Goal: Task Accomplishment & Management: Use online tool/utility

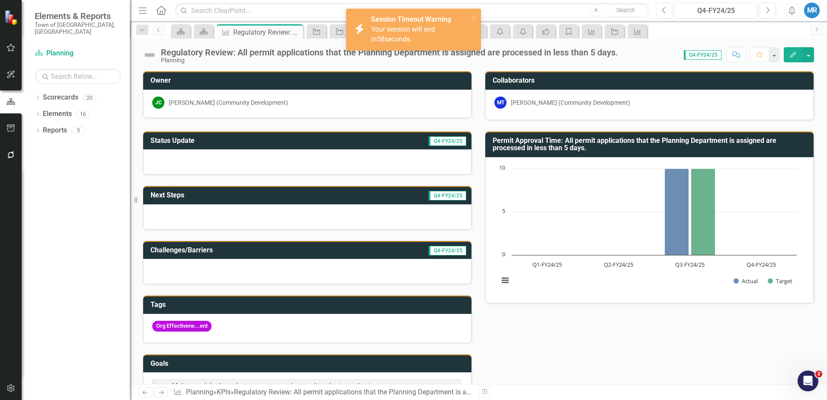
click at [377, 108] on div "JC Jed Cornock (Community Development)" at bounding box center [307, 102] width 310 height 12
click at [201, 31] on icon "Scorecard" at bounding box center [203, 31] width 9 height 7
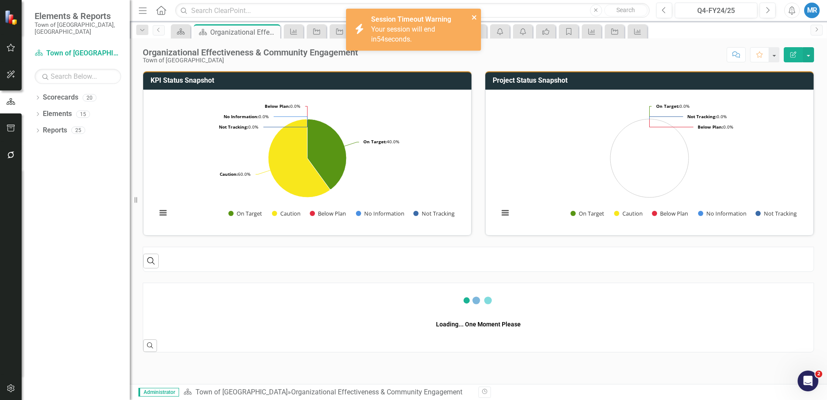
click at [473, 16] on icon "close" at bounding box center [474, 17] width 4 height 4
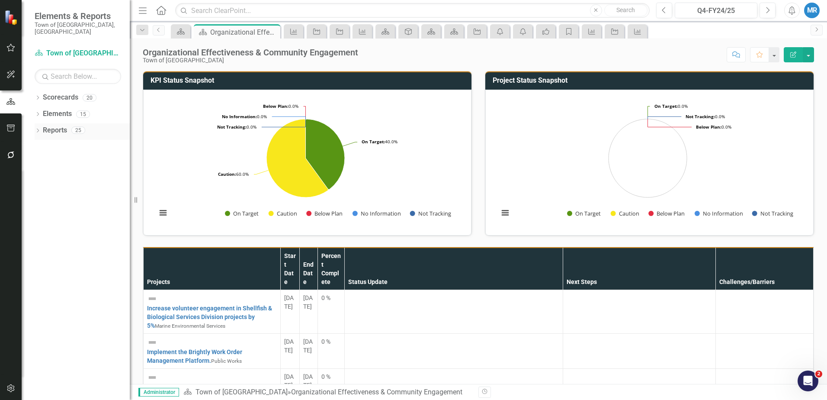
scroll to position [173, 0]
click at [59, 15] on span "Elements & Reports" at bounding box center [78, 16] width 87 height 10
click at [71, 48] on link "Scorecard Town of [GEOGRAPHIC_DATA]" at bounding box center [78, 53] width 87 height 10
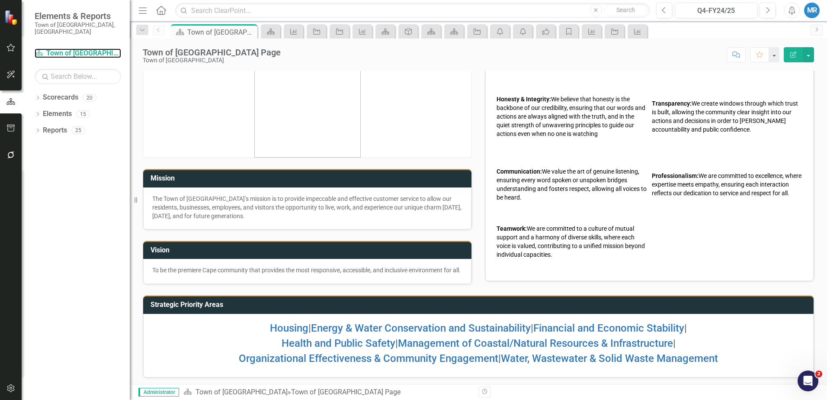
scroll to position [31, 0]
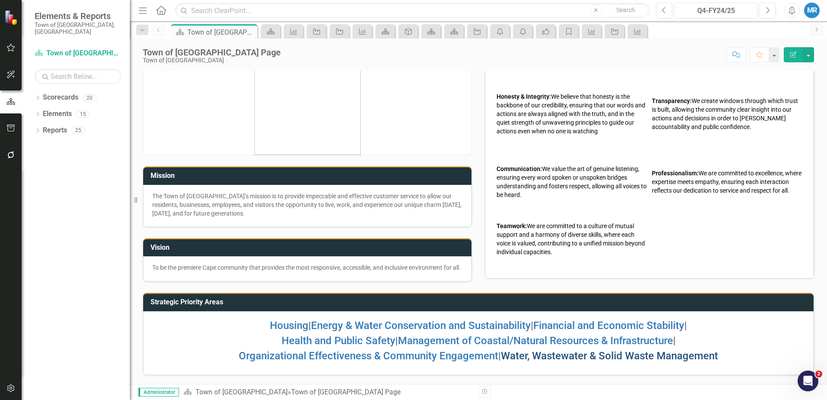
click at [619, 356] on link "Water, Wastewater & Solid Waste Management" at bounding box center [609, 356] width 217 height 12
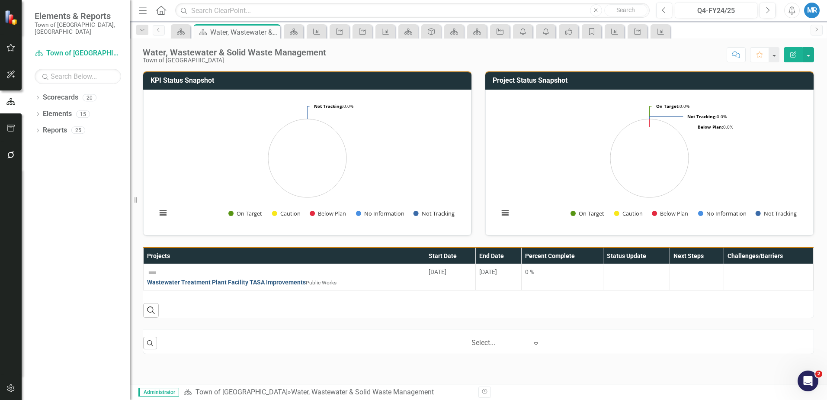
click at [207, 279] on link "Wastewater Treatment Plant Facility TASA Improvements" at bounding box center [226, 282] width 159 height 7
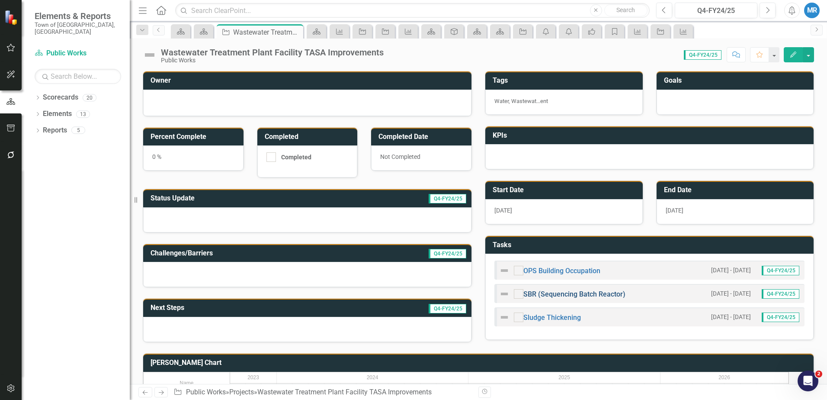
click at [573, 296] on link "SBR (Sequencing Batch Reactor)" at bounding box center [574, 294] width 102 height 8
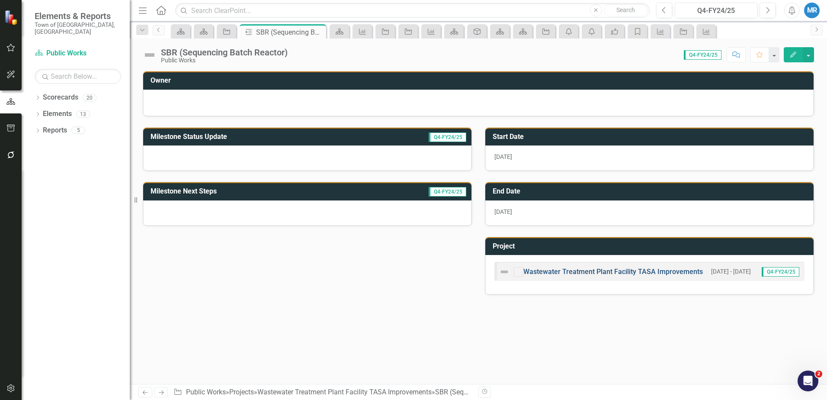
click at [587, 270] on link "Wastewater Treatment Plant Facility TASA Improvements" at bounding box center [613, 271] width 180 height 8
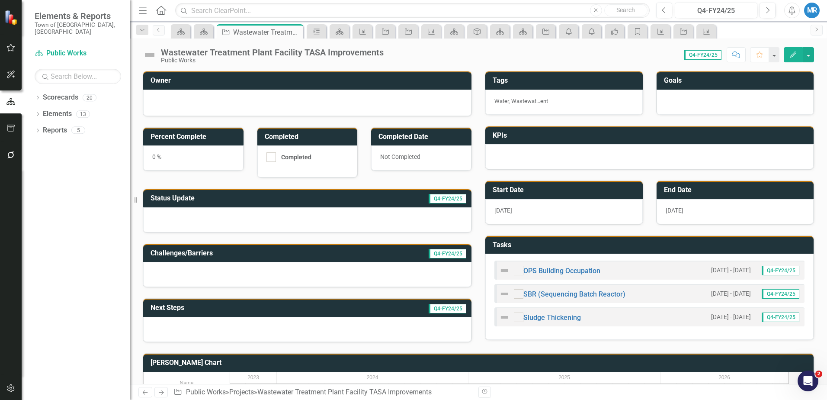
click at [162, 12] on icon at bounding box center [161, 10] width 10 height 9
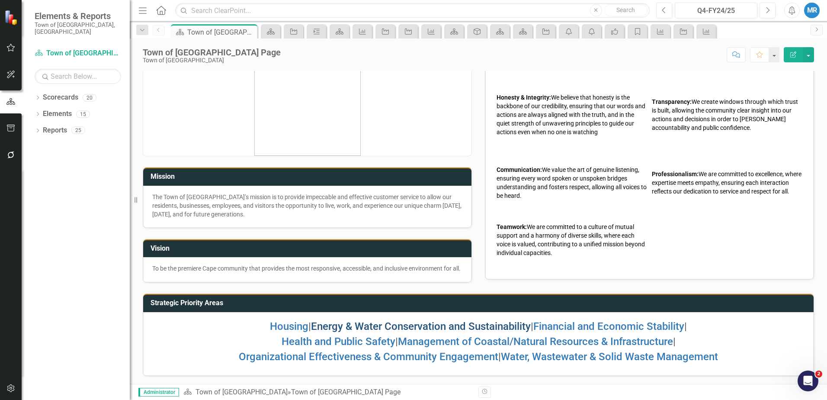
scroll to position [31, 0]
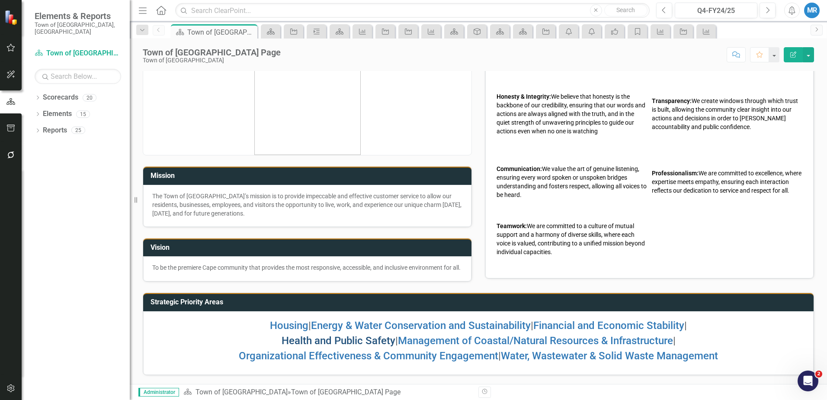
click at [327, 339] on link "Health and Public Safety" at bounding box center [339, 340] width 114 height 12
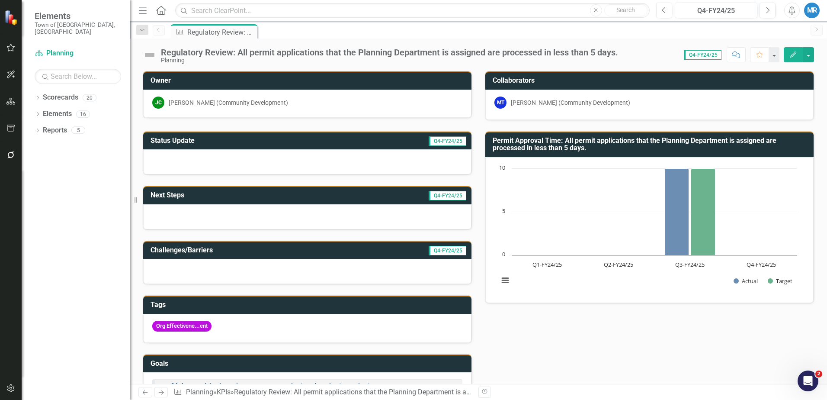
click at [161, 9] on icon "Home" at bounding box center [160, 10] width 11 height 9
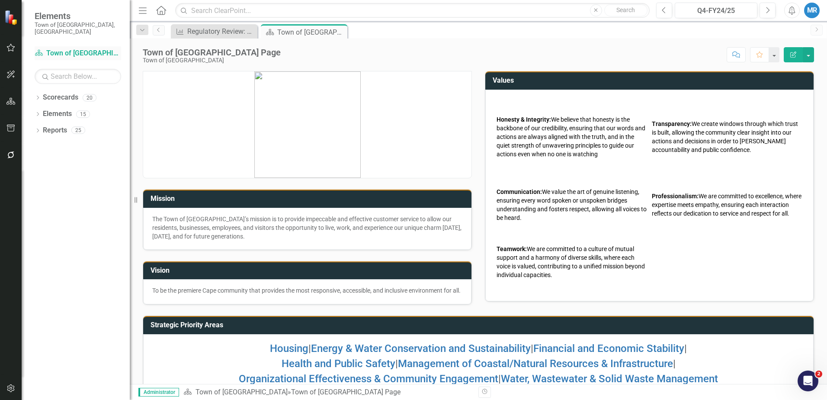
click at [73, 48] on link "Scorecard Town of [GEOGRAPHIC_DATA]" at bounding box center [78, 53] width 87 height 10
click at [333, 369] on link "Health and Public Safety" at bounding box center [339, 363] width 114 height 12
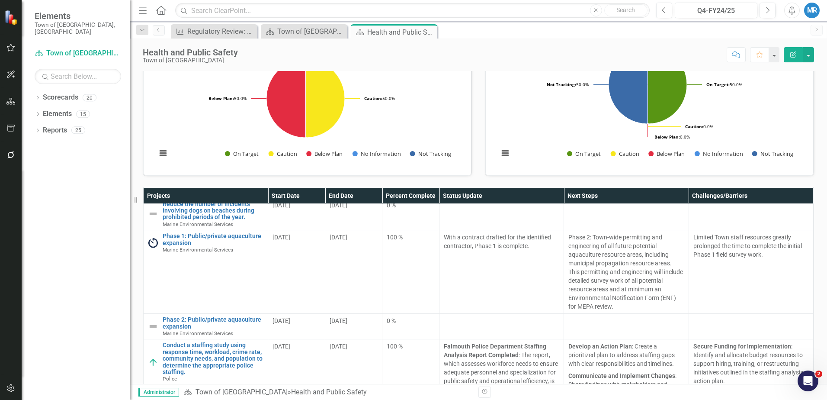
scroll to position [173, 0]
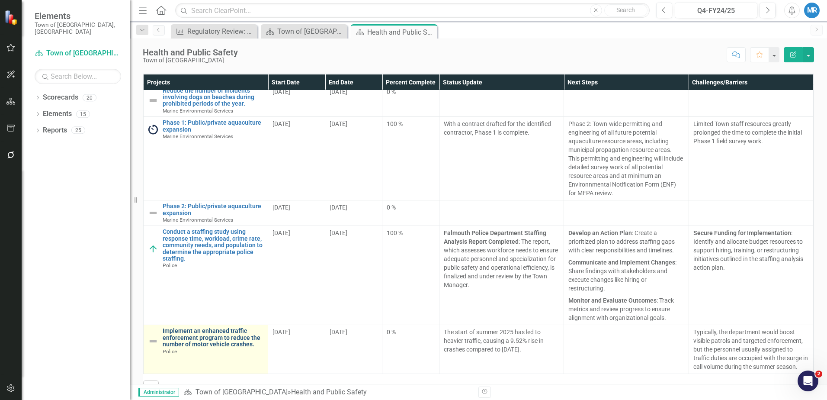
click at [223, 337] on link "Implement an enhanced traffic enforcement program to reduce the number of motor…" at bounding box center [213, 337] width 101 height 20
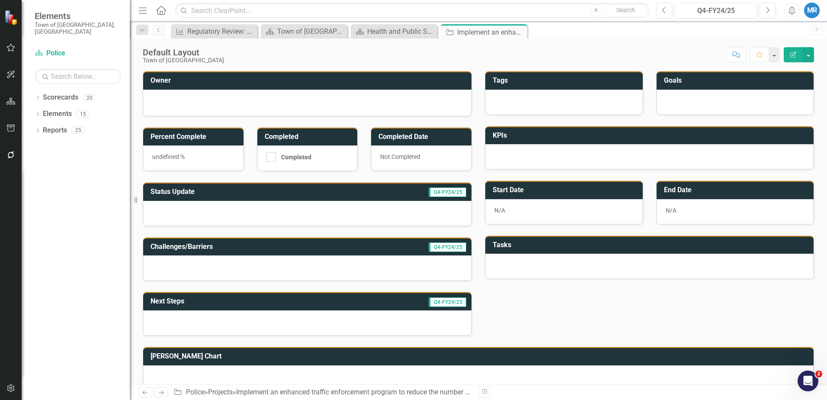
scroll to position [16, 0]
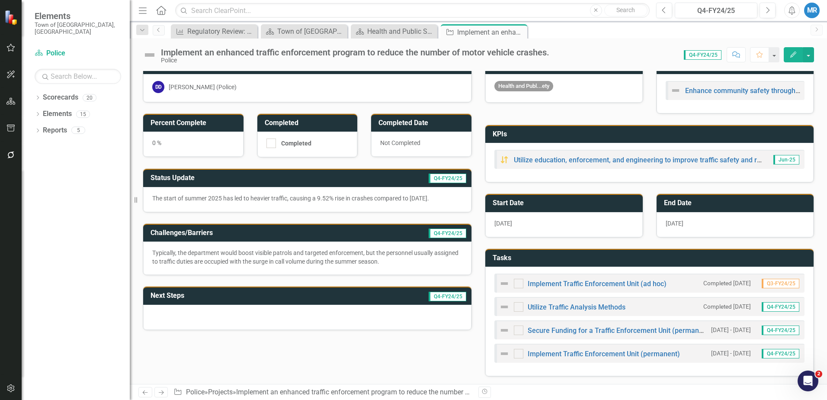
checkbox input "true"
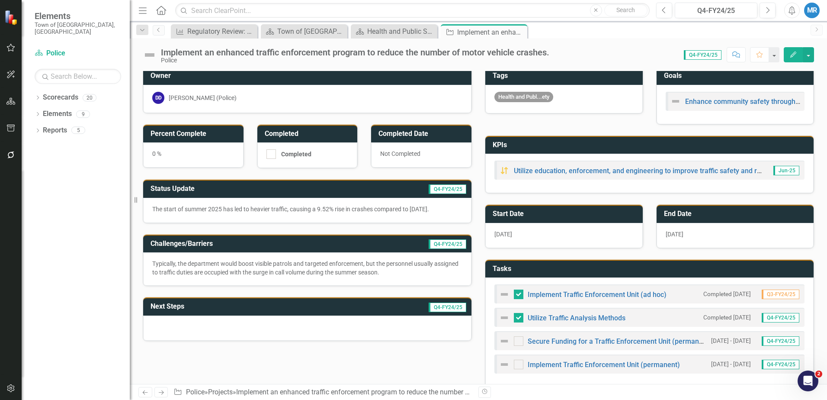
scroll to position [0, 0]
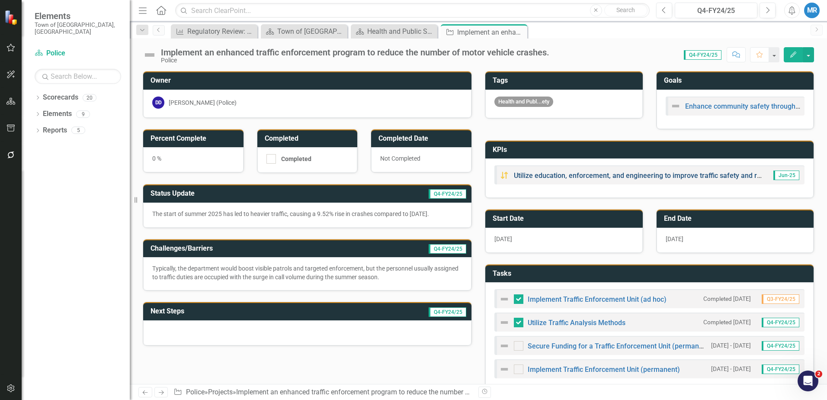
click at [638, 172] on link "Utilize education, enforcement, and engineering to improve traffic safety and r…" at bounding box center [706, 175] width 385 height 8
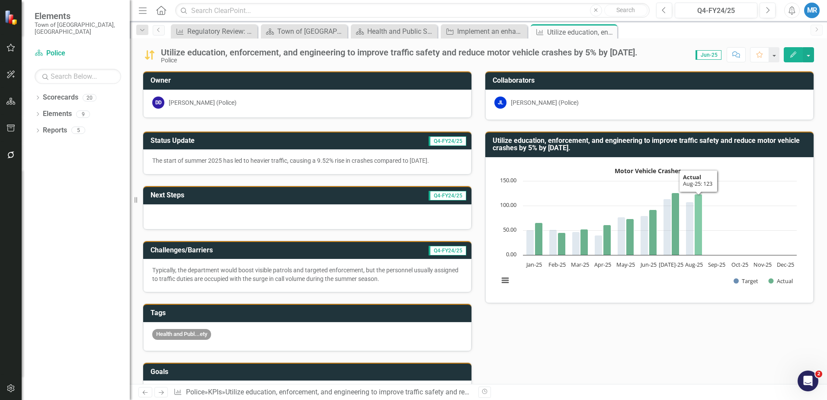
click at [695, 231] on icon "Aug-25, 123. Actual." at bounding box center [699, 224] width 8 height 61
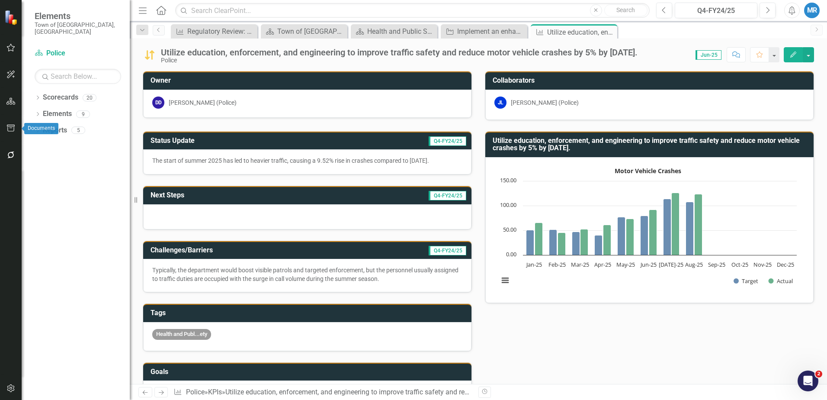
click at [10, 126] on icon "button" at bounding box center [10, 128] width 9 height 7
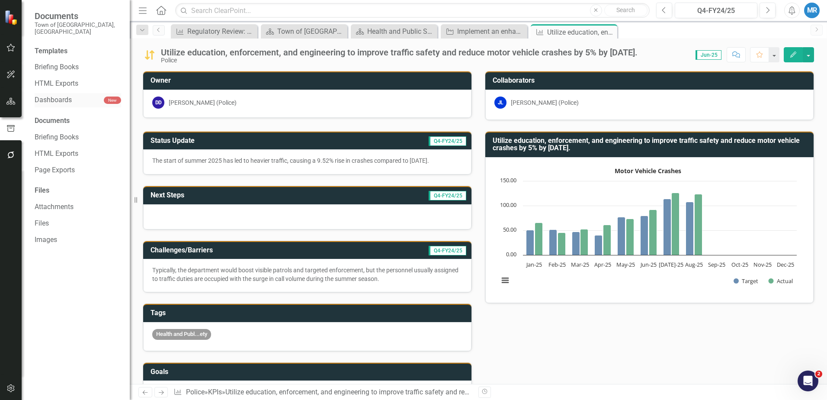
click at [56, 95] on link "Dashboards" at bounding box center [69, 100] width 69 height 10
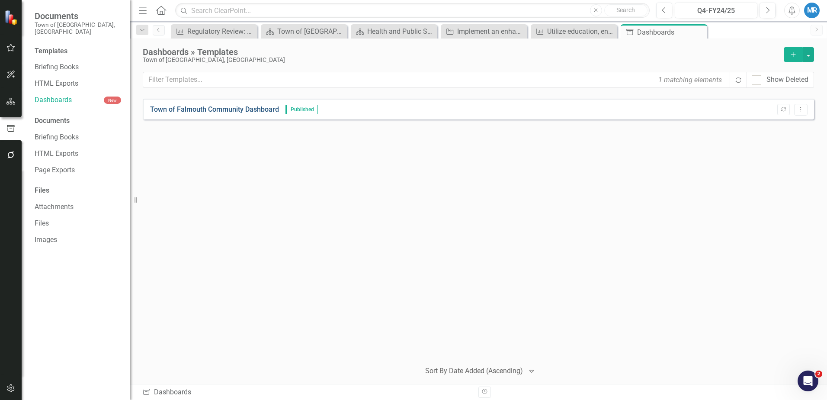
click at [250, 109] on link "Town of Falmouth Community Dashboard" at bounding box center [214, 110] width 129 height 10
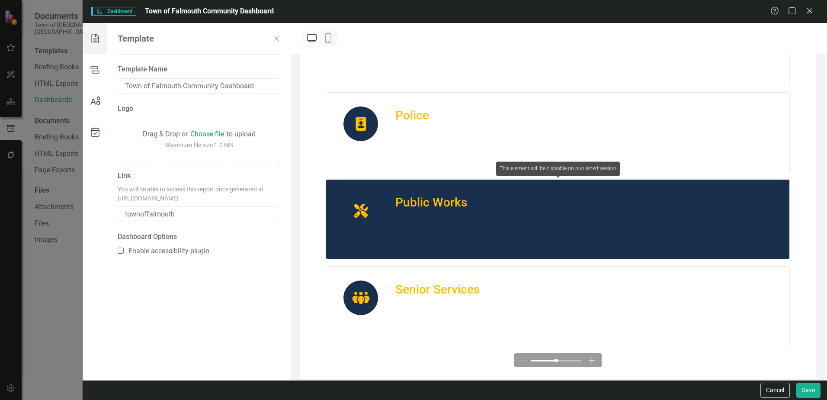
scroll to position [389, 0]
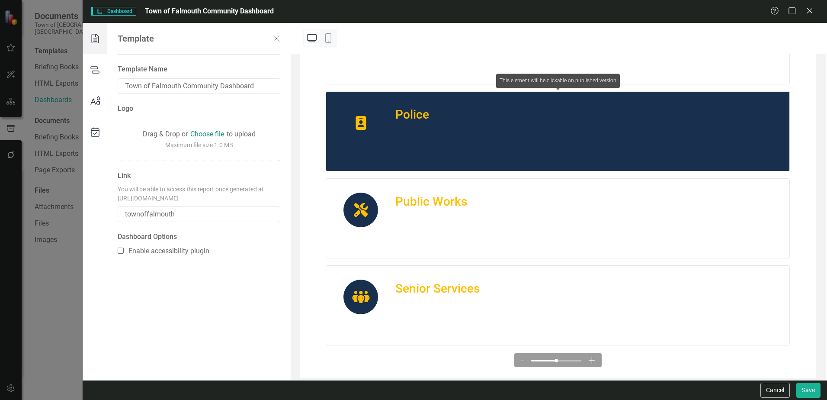
click at [414, 124] on div "Police" at bounding box center [412, 115] width 34 height 18
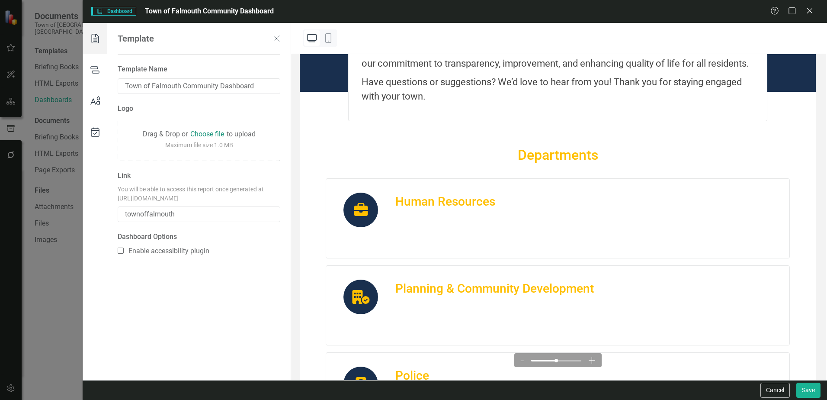
scroll to position [130, 0]
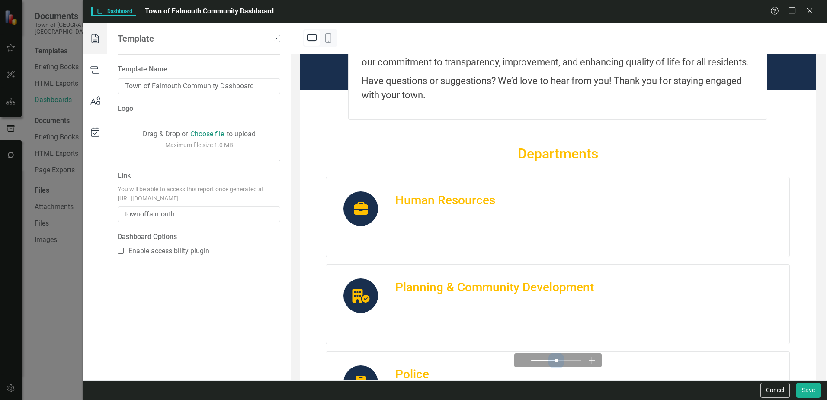
drag, startPoint x: 554, startPoint y: 359, endPoint x: 544, endPoint y: 360, distance: 9.5
click at [544, 360] on span at bounding box center [556, 360] width 50 height 13
click at [520, 359] on div "-" at bounding box center [522, 360] width 4 height 9
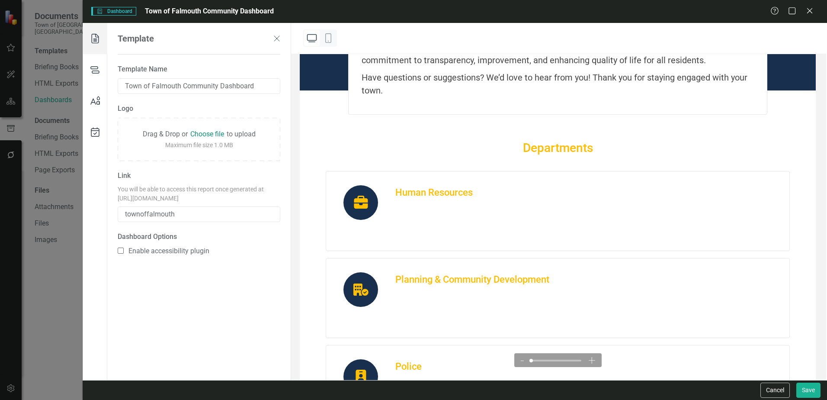
click at [520, 359] on div "-" at bounding box center [522, 360] width 4 height 9
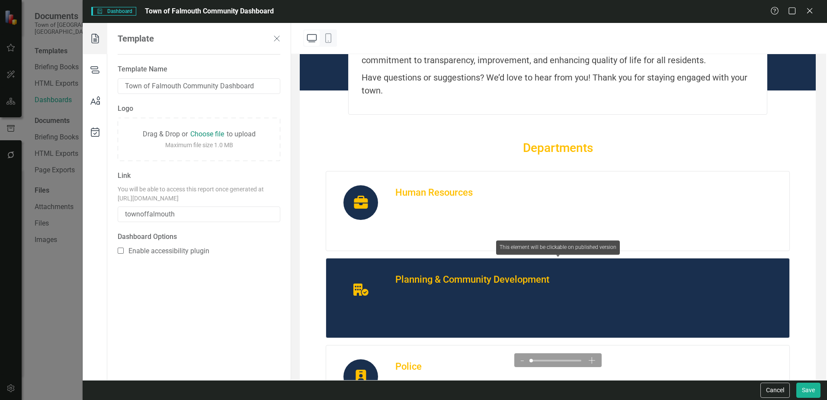
click at [454, 281] on div "Planning & Community Development" at bounding box center [472, 279] width 154 height 14
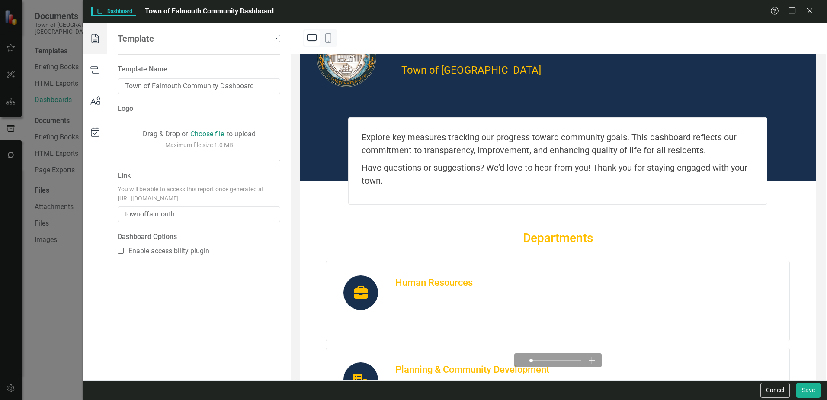
scroll to position [0, 0]
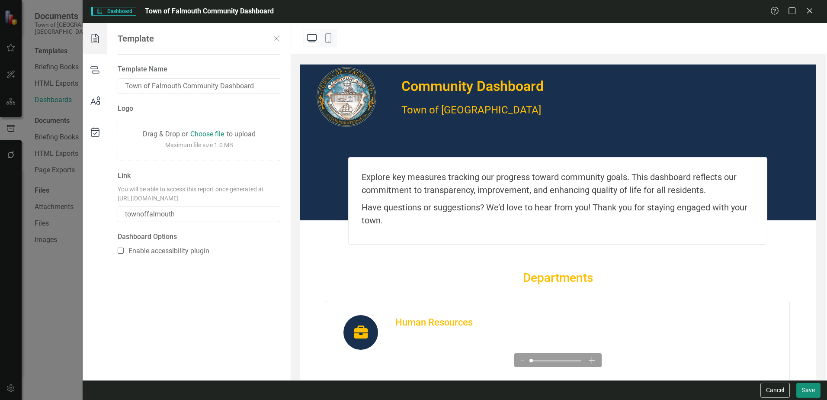
click at [810, 388] on button "Save" at bounding box center [808, 389] width 24 height 15
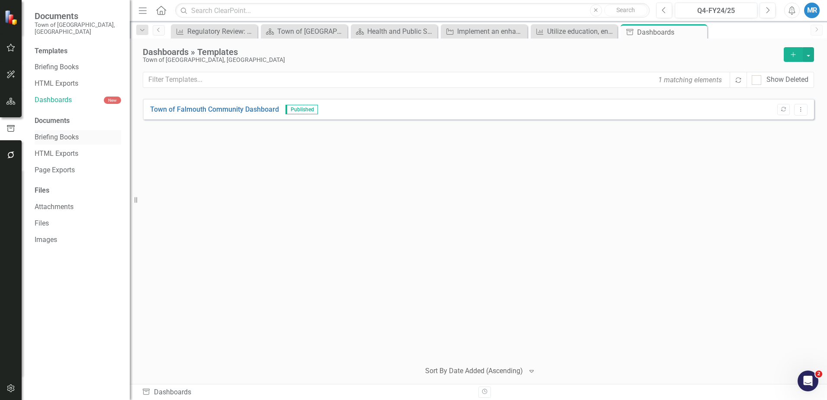
click at [69, 132] on link "Briefing Books" at bounding box center [78, 137] width 87 height 10
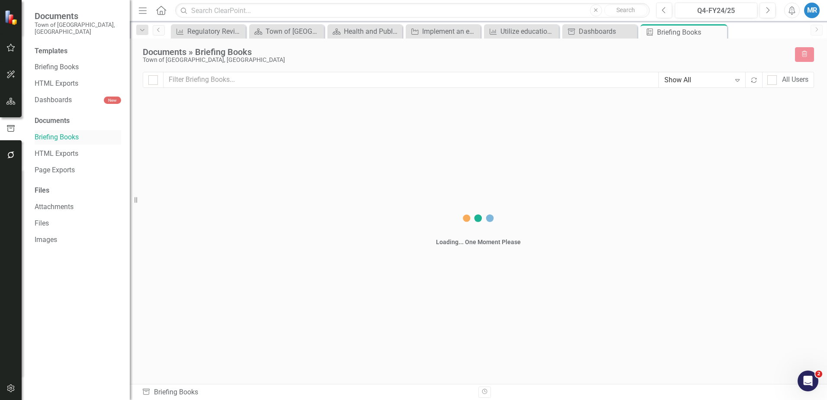
checkbox input "false"
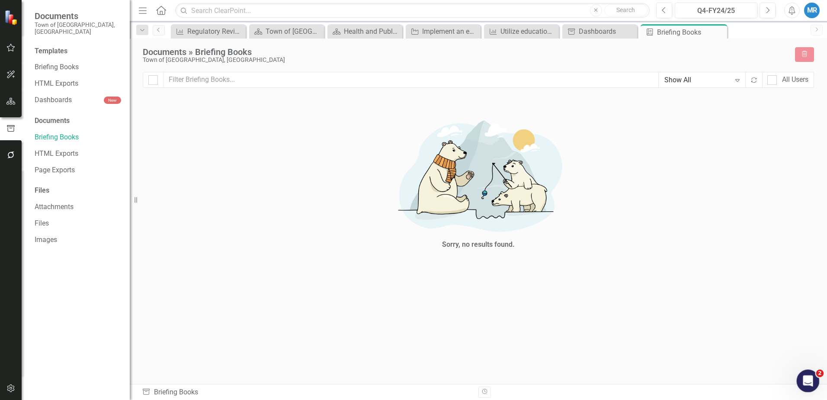
click at [808, 381] on icon "Open Intercom Messenger" at bounding box center [807, 379] width 14 height 14
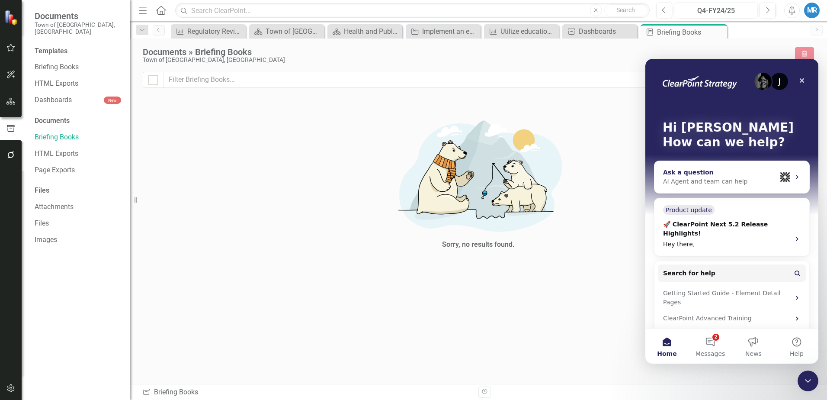
click at [692, 179] on div "AI Agent and team can help" at bounding box center [719, 181] width 113 height 9
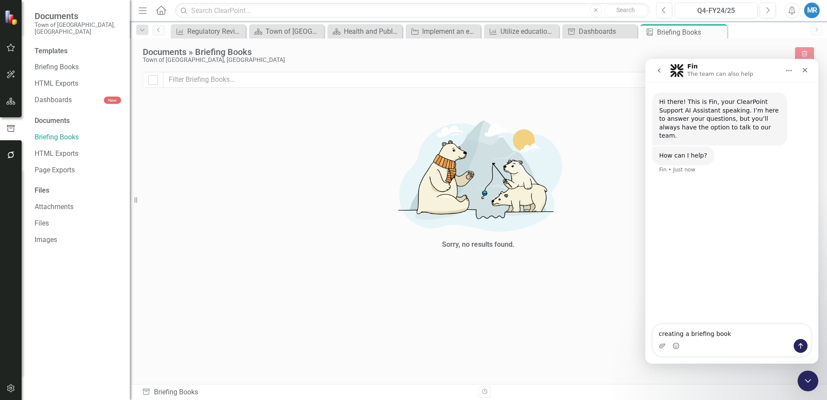
type textarea "creating a briefing book"
click at [801, 344] on icon "Send a message…" at bounding box center [801, 346] width 5 height 6
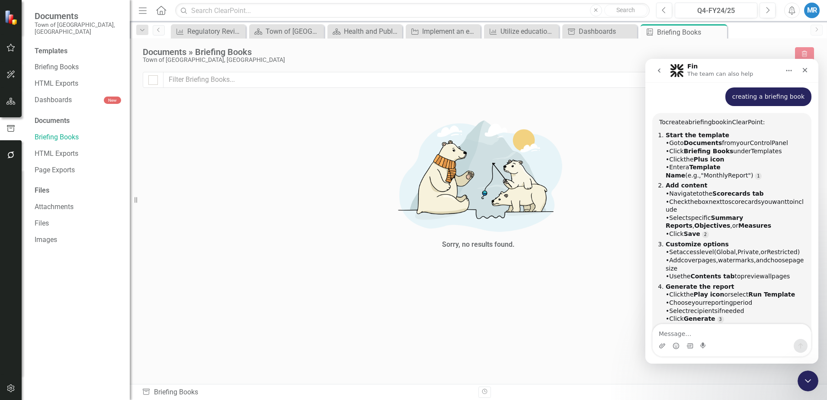
scroll to position [102, 0]
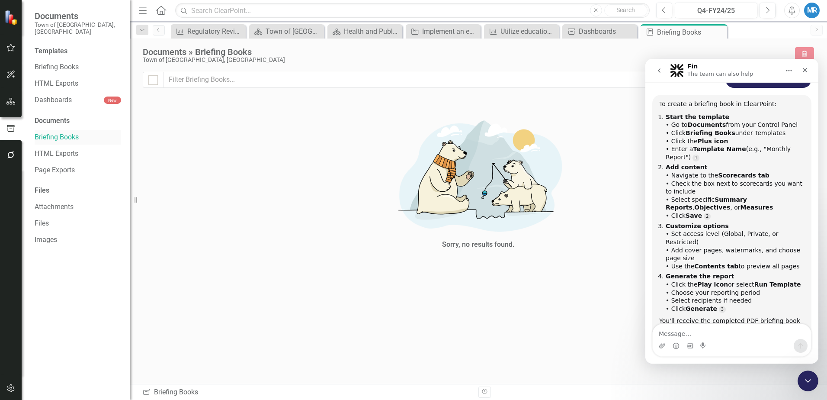
click at [66, 132] on link "Briefing Books" at bounding box center [78, 137] width 87 height 10
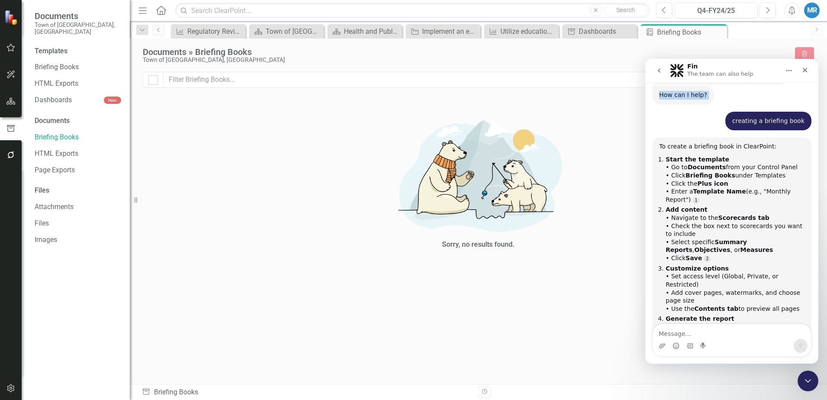
drag, startPoint x: 763, startPoint y: 66, endPoint x: 772, endPoint y: 84, distance: 20.5
click at [772, 84] on div "Fin The team can also help Hi there! This is Fin, your ClearPoint Support AI As…" at bounding box center [731, 211] width 173 height 305
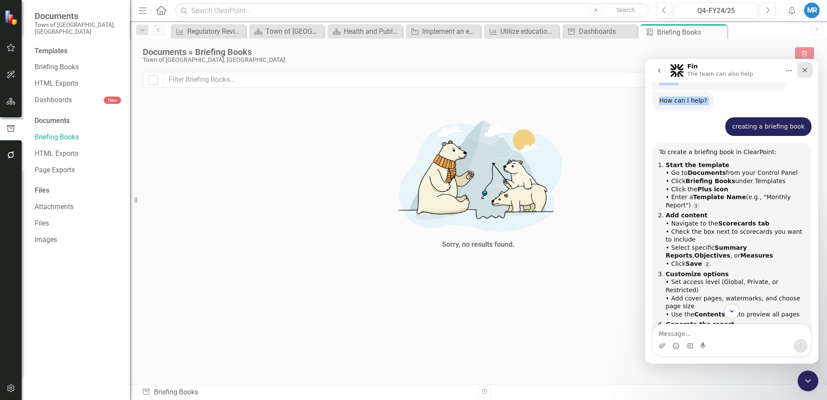
click at [806, 67] on icon "Close" at bounding box center [805, 70] width 7 height 7
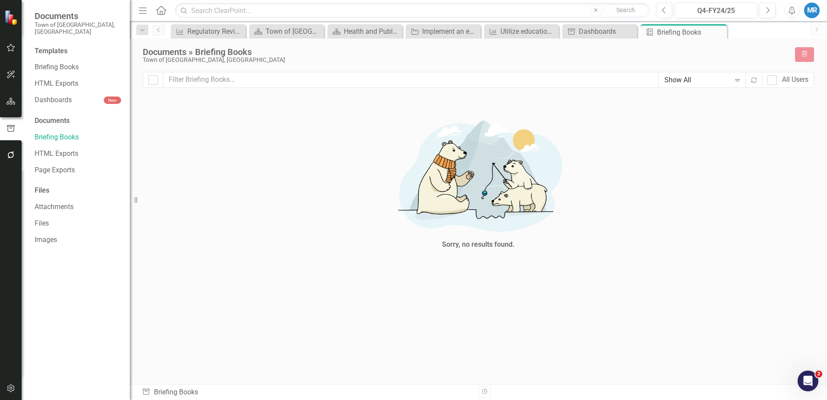
scroll to position [128, 0]
click at [59, 132] on link "Briefing Books" at bounding box center [78, 137] width 87 height 10
click at [738, 80] on icon "Expand" at bounding box center [737, 80] width 9 height 7
click at [58, 95] on link "Dashboards" at bounding box center [69, 100] width 69 height 10
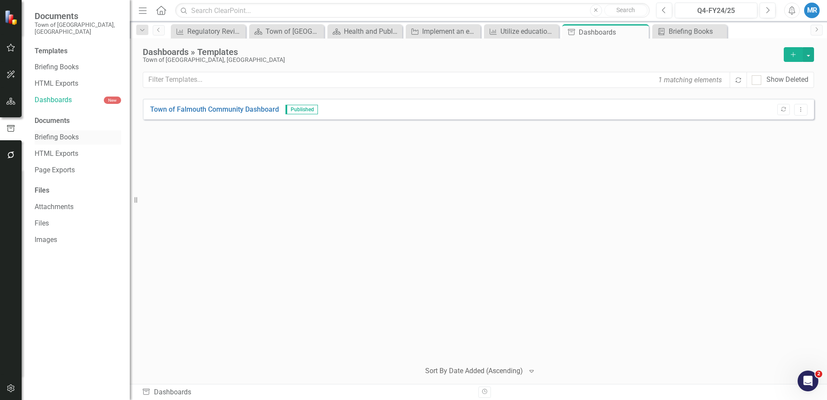
click at [55, 132] on link "Briefing Books" at bounding box center [78, 137] width 87 height 10
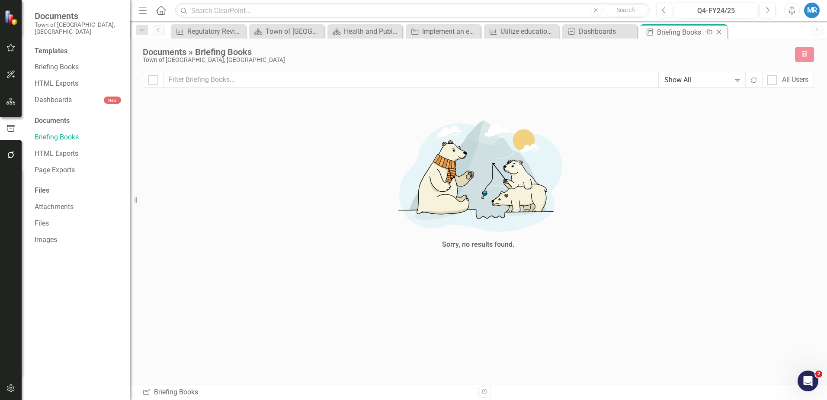
click at [687, 31] on div "Briefing Books" at bounding box center [680, 32] width 46 height 11
click at [666, 12] on icon "Previous" at bounding box center [664, 10] width 5 height 8
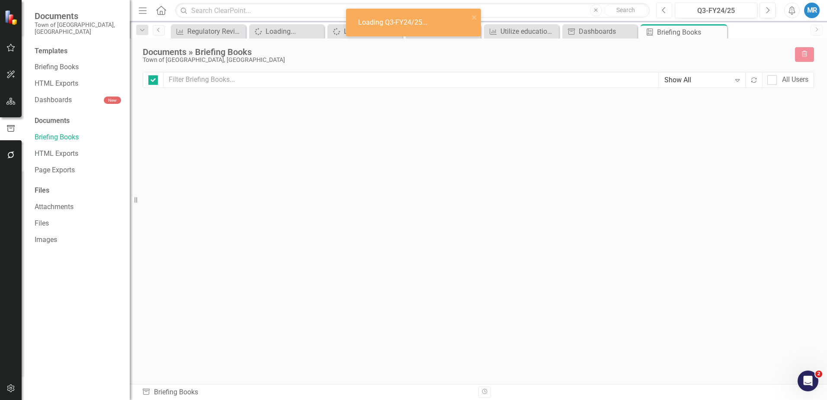
checkbox input "false"
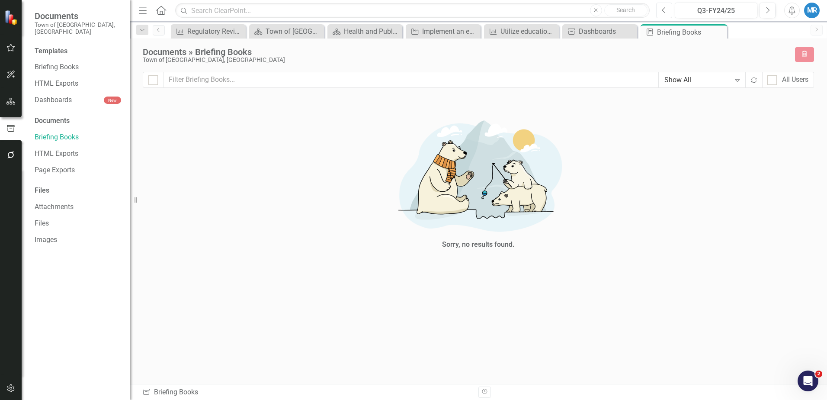
click at [665, 11] on icon "Previous" at bounding box center [664, 10] width 5 height 8
click at [767, 11] on icon "Next" at bounding box center [767, 10] width 5 height 8
click at [62, 132] on link "Briefing Books" at bounding box center [78, 137] width 87 height 10
click at [811, 379] on icon "Open Intercom Messenger" at bounding box center [807, 379] width 14 height 14
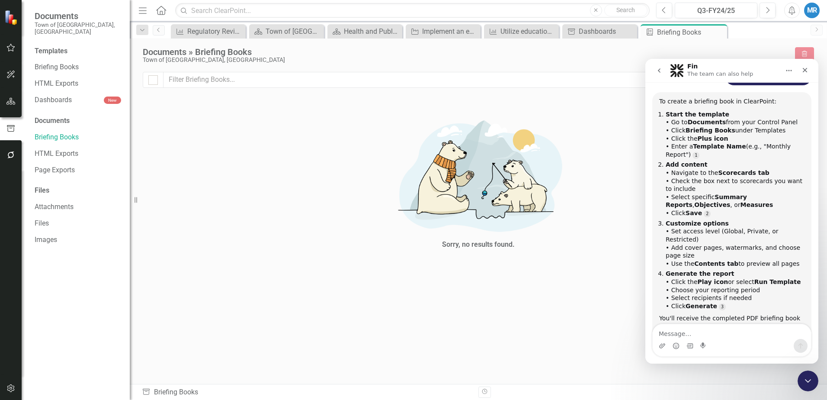
scroll to position [128, 0]
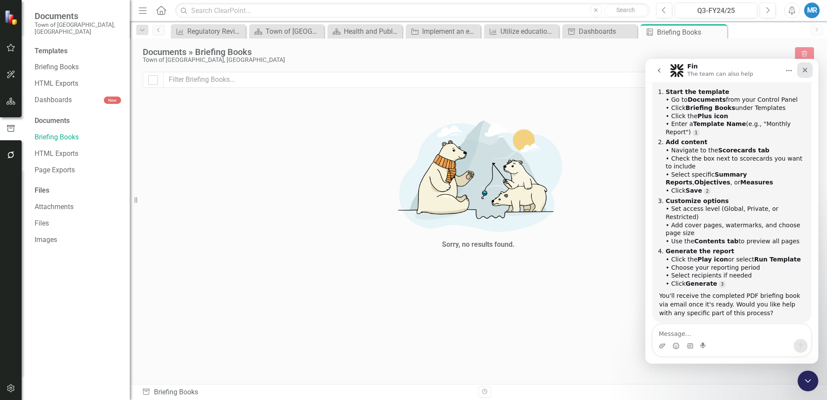
click at [805, 69] on icon "Close" at bounding box center [805, 70] width 7 height 7
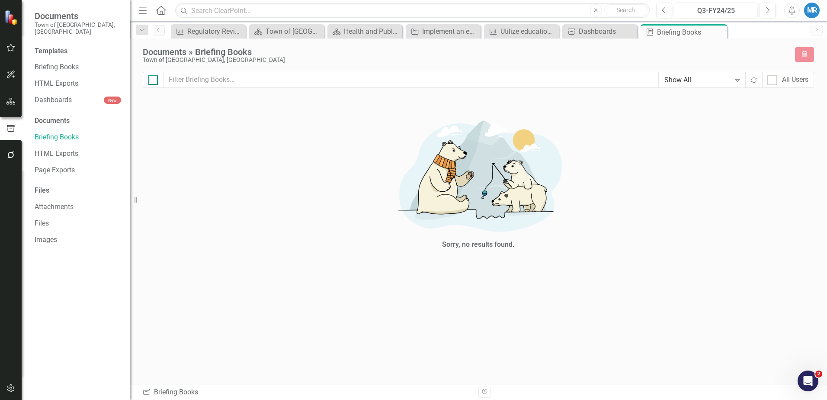
click at [154, 80] on div at bounding box center [153, 80] width 10 height 10
click at [154, 80] on input "checkbox" at bounding box center [151, 78] width 6 height 6
checkbox input "true"
click at [271, 81] on input "text" at bounding box center [411, 80] width 495 height 16
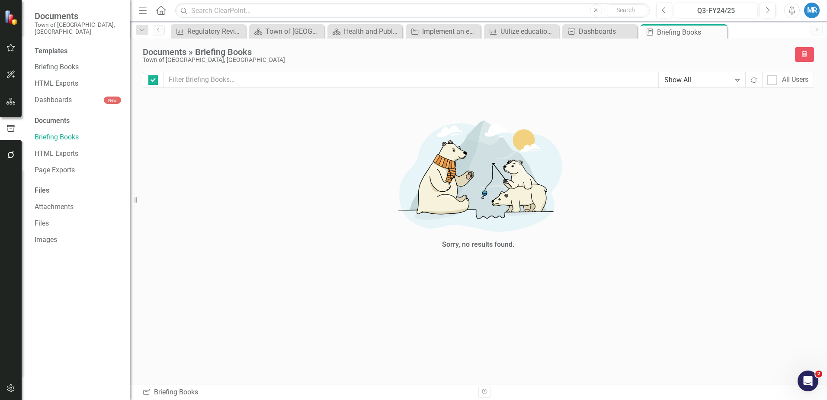
click at [467, 209] on img at bounding box center [479, 175] width 260 height 126
click at [183, 391] on div "Document Library Briefing Books" at bounding box center [307, 392] width 330 height 10
click at [53, 132] on link "Briefing Books" at bounding box center [78, 137] width 87 height 10
click at [147, 77] on div at bounding box center [153, 80] width 21 height 16
click at [153, 80] on input "checkbox" at bounding box center [151, 78] width 6 height 6
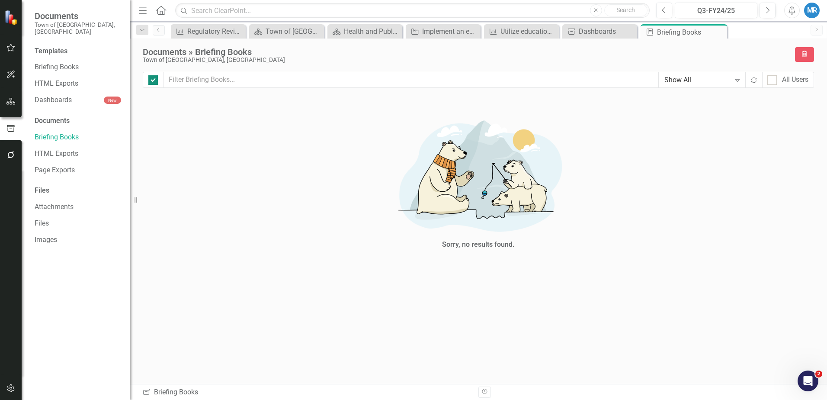
checkbox input "false"
drag, startPoint x: 650, startPoint y: 338, endPoint x: 634, endPoint y: 329, distance: 18.3
click at [643, 334] on div "File In Process Trash" at bounding box center [478, 341] width 671 height 21
click at [476, 241] on div "Sorry, no results found." at bounding box center [478, 245] width 73 height 10
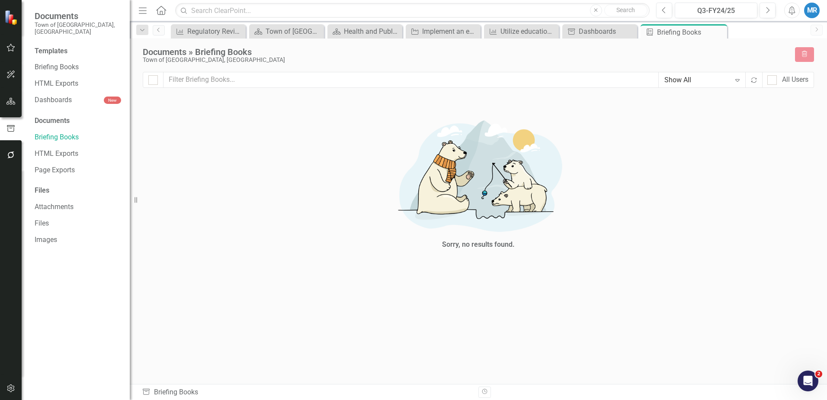
click at [476, 241] on div "Sorry, no results found." at bounding box center [478, 245] width 73 height 10
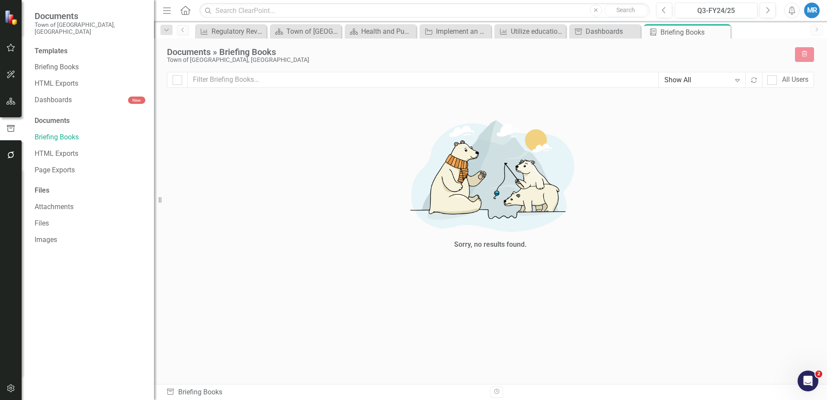
drag, startPoint x: 133, startPoint y: 201, endPoint x: 154, endPoint y: 213, distance: 24.2
click at [154, 213] on div "Resize" at bounding box center [157, 200] width 7 height 400
click at [372, 33] on div "Health and Public Safety" at bounding box center [382, 31] width 42 height 11
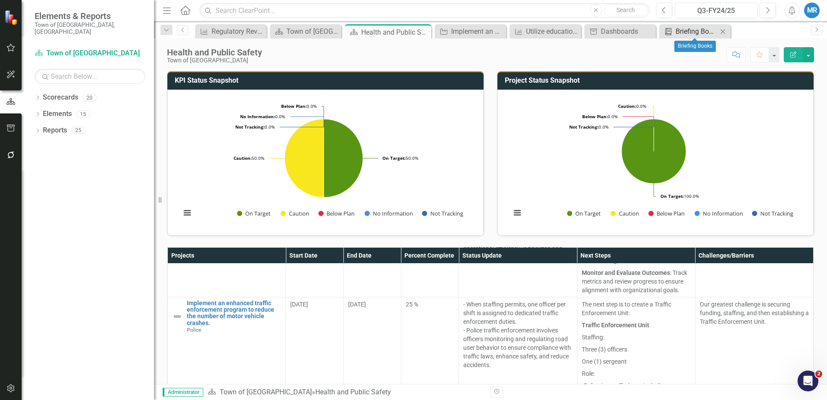
click at [710, 31] on div "Briefing Books" at bounding box center [697, 31] width 42 height 11
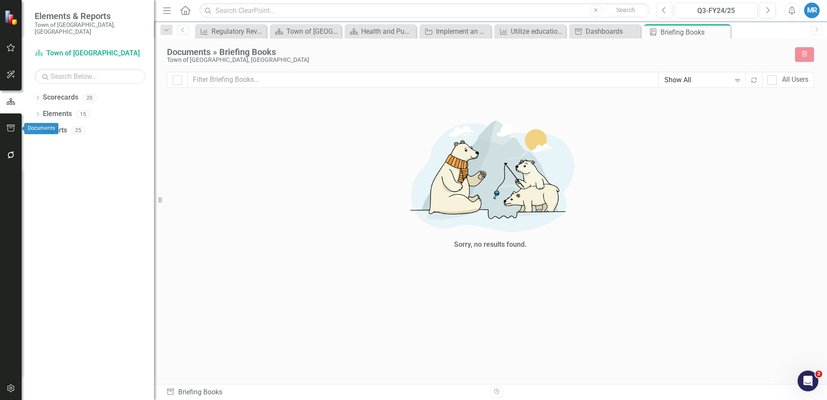
click at [11, 128] on icon "button" at bounding box center [10, 128] width 9 height 7
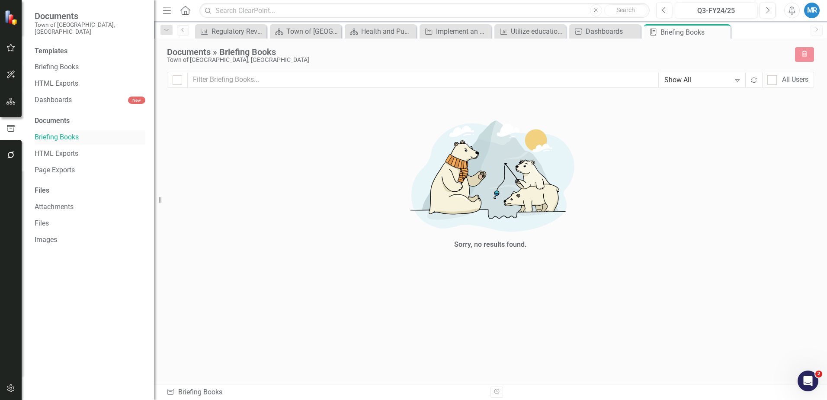
click at [65, 132] on link "Briefing Books" at bounding box center [90, 137] width 111 height 10
click at [45, 132] on link "Briefing Books" at bounding box center [90, 137] width 111 height 10
click at [42, 218] on link "Files" at bounding box center [90, 223] width 111 height 10
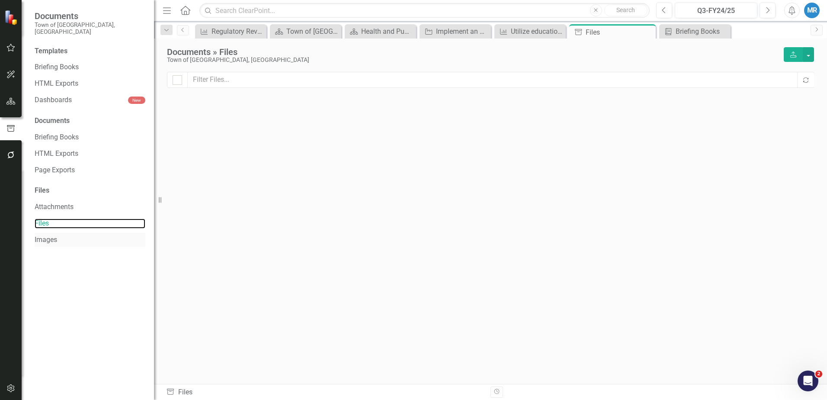
checkbox input "false"
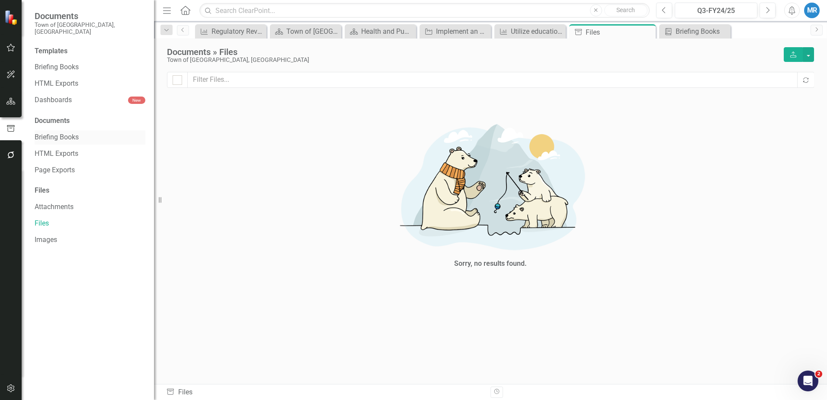
click at [52, 132] on link "Briefing Books" at bounding box center [90, 137] width 111 height 10
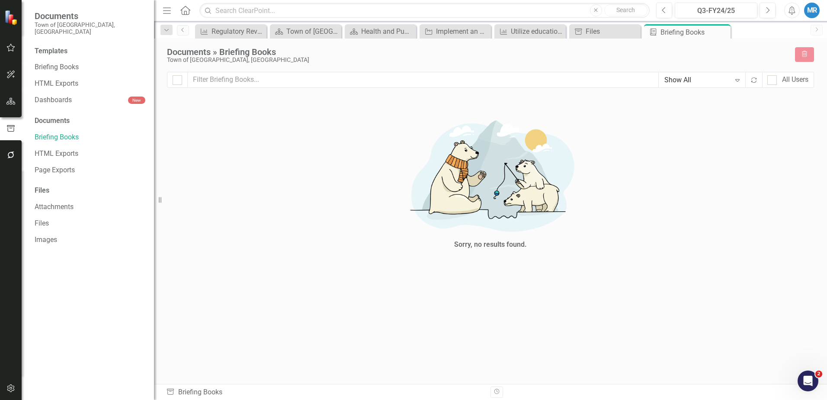
click at [481, 186] on img at bounding box center [491, 175] width 260 height 126
drag, startPoint x: 219, startPoint y: 220, endPoint x: 192, endPoint y: 202, distance: 32.3
click at [220, 218] on div "Sorry, no results found." at bounding box center [490, 183] width 647 height 168
click at [804, 383] on icon "Open Intercom Messenger" at bounding box center [807, 379] width 14 height 14
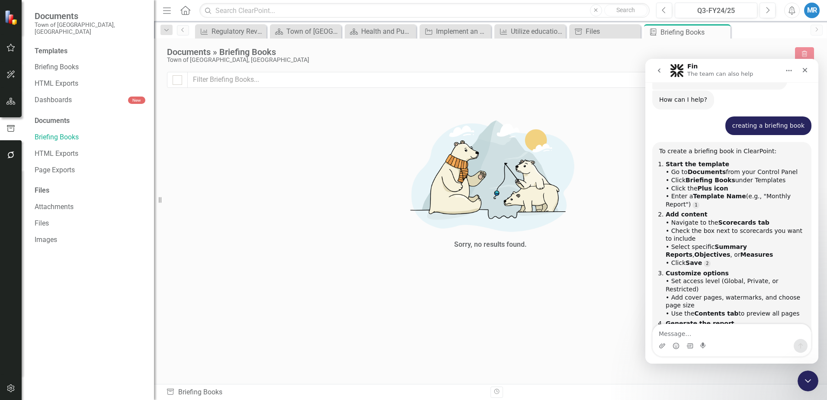
scroll to position [52, 0]
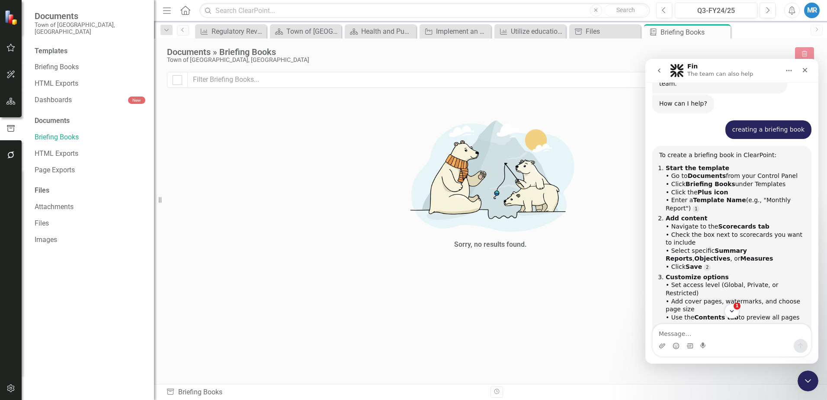
click at [699, 189] on b "Plus icon" at bounding box center [713, 192] width 31 height 7
click at [698, 189] on b "Plus icon" at bounding box center [713, 192] width 31 height 7
click at [688, 337] on textarea "Message…" at bounding box center [732, 331] width 158 height 15
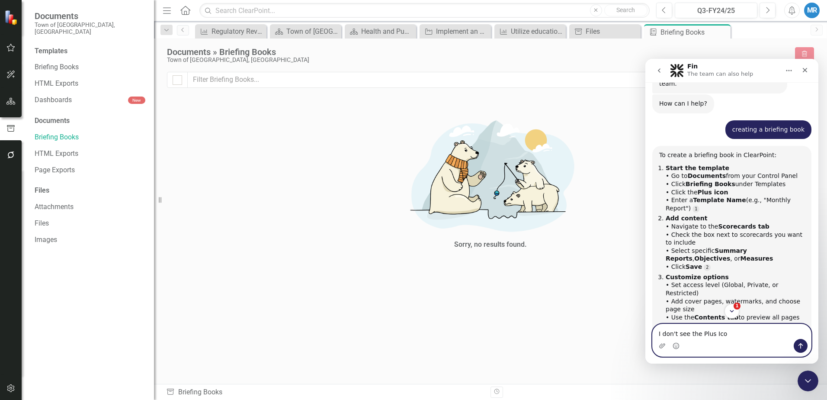
type textarea "I don't see the Plus Icon"
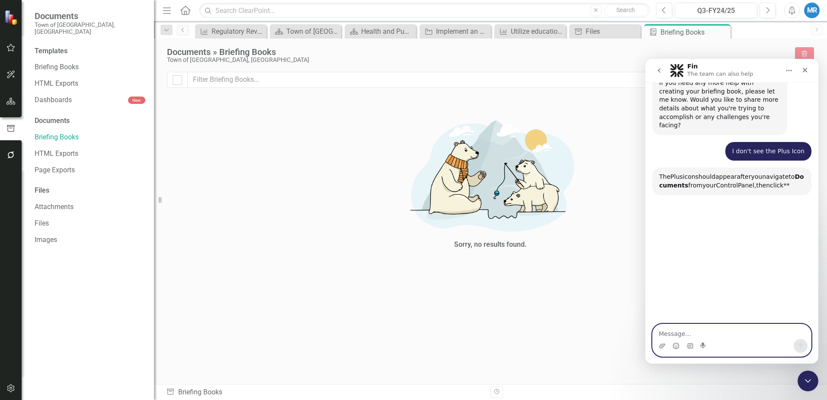
scroll to position [414, 0]
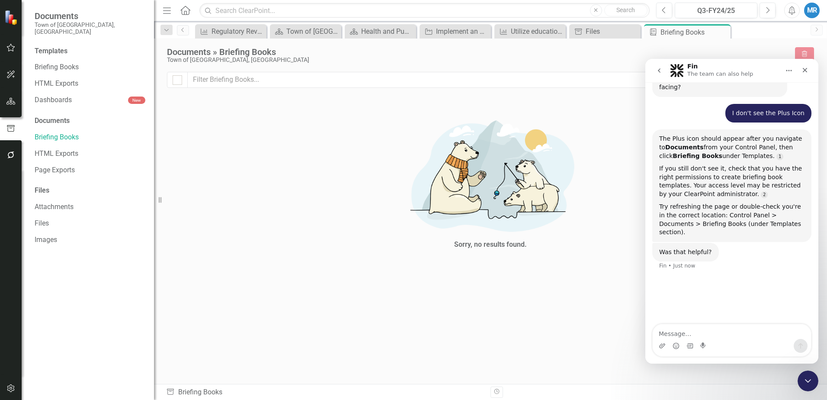
click at [46, 116] on div "Documents" at bounding box center [90, 121] width 111 height 10
click at [11, 101] on icon "button" at bounding box center [10, 101] width 9 height 7
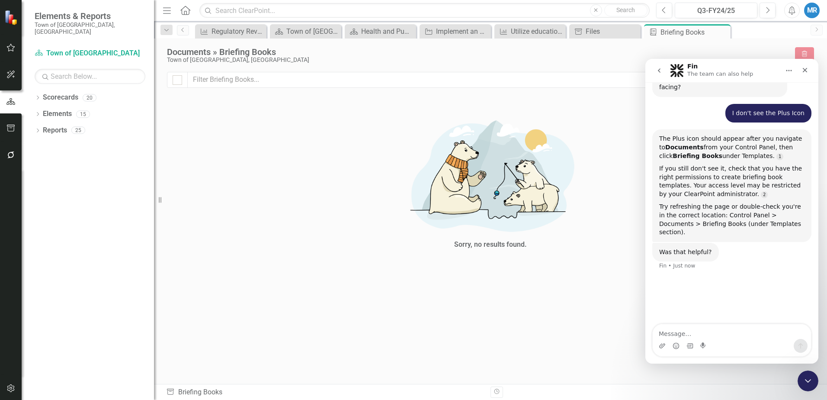
click at [10, 17] on img at bounding box center [12, 17] width 16 height 16
click at [12, 128] on icon "button" at bounding box center [11, 128] width 8 height 7
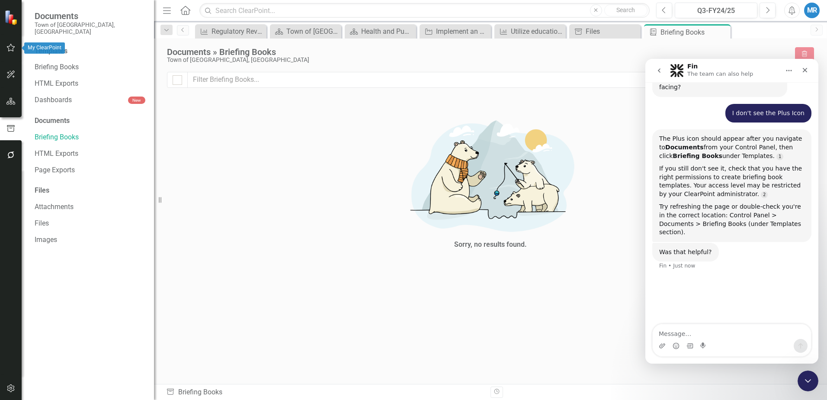
click at [12, 47] on icon "button" at bounding box center [10, 47] width 9 height 7
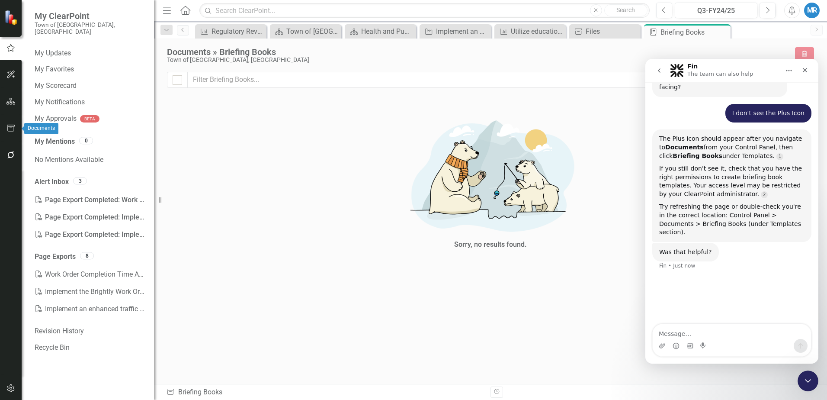
click at [12, 127] on icon "button" at bounding box center [10, 128] width 9 height 7
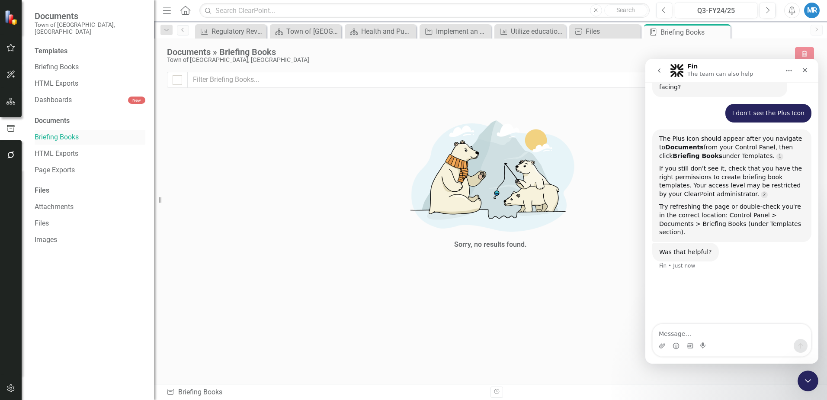
click at [60, 132] on link "Briefing Books" at bounding box center [90, 137] width 111 height 10
click at [10, 46] on icon "button" at bounding box center [10, 47] width 9 height 7
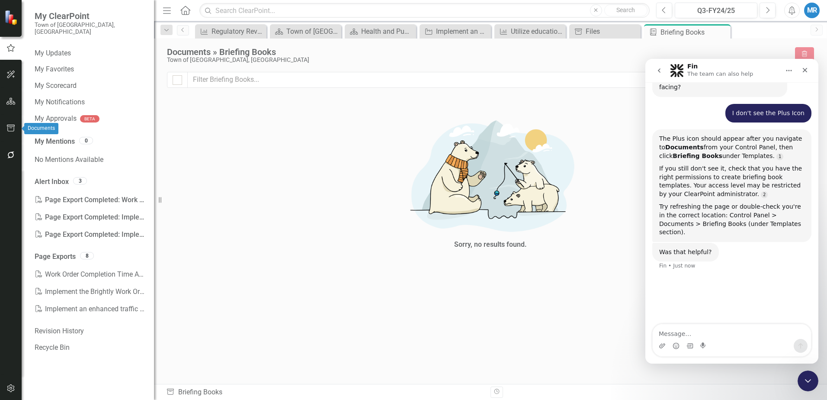
click at [8, 128] on icon "button" at bounding box center [10, 128] width 9 height 7
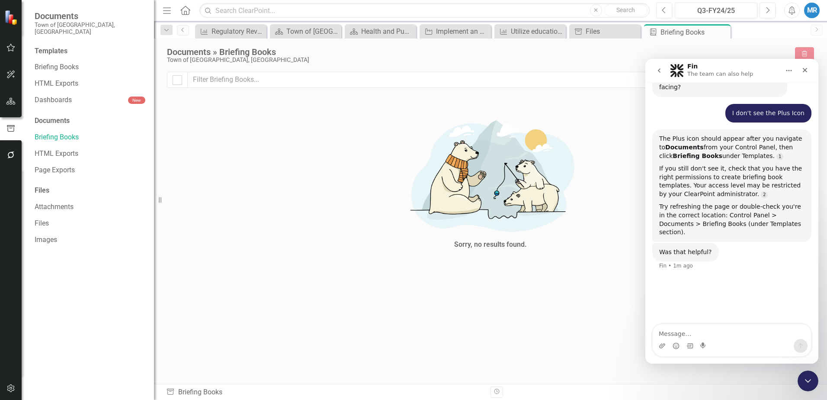
click at [10, 16] on img at bounding box center [12, 18] width 16 height 16
click at [13, 381] on button "button" at bounding box center [10, 388] width 19 height 18
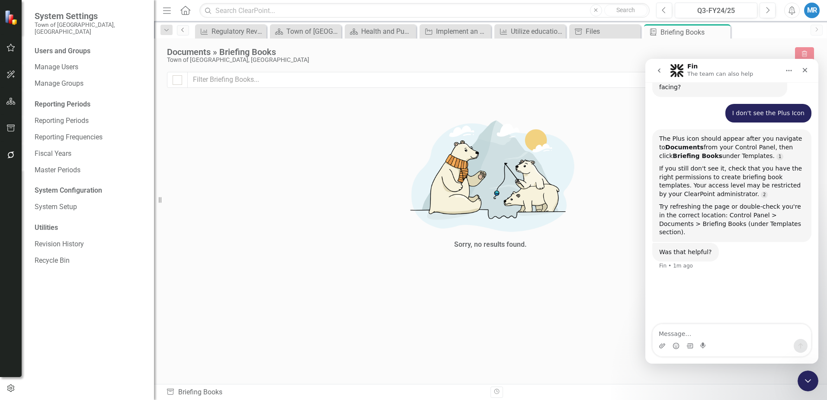
click at [183, 30] on icon "Previous" at bounding box center [183, 29] width 7 height 5
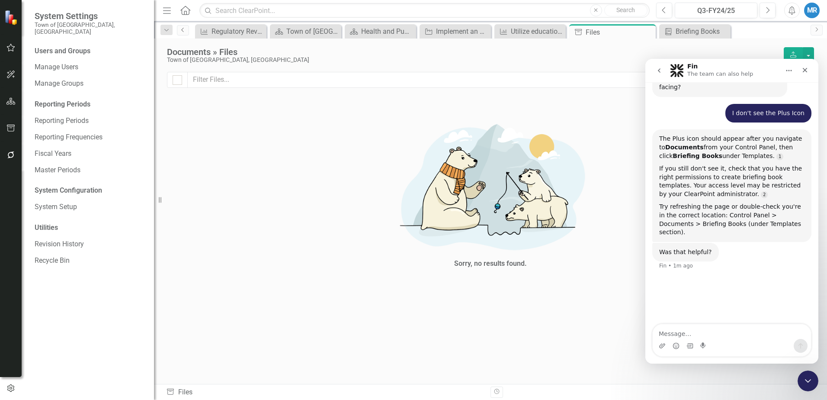
click at [183, 30] on icon "Previous" at bounding box center [183, 29] width 7 height 5
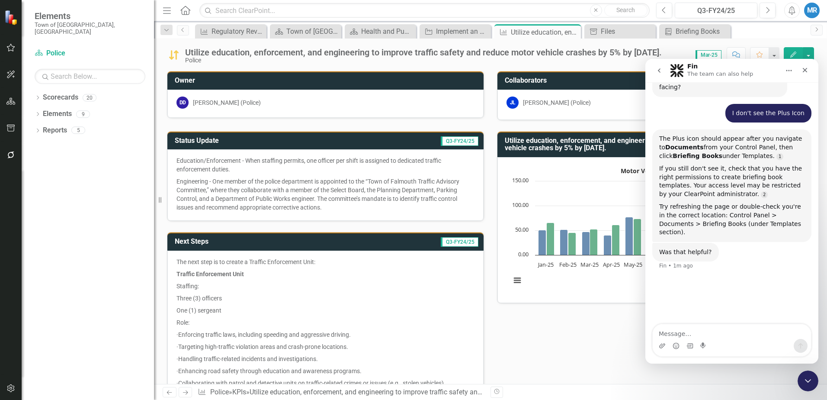
click at [186, 11] on icon at bounding box center [185, 10] width 10 height 9
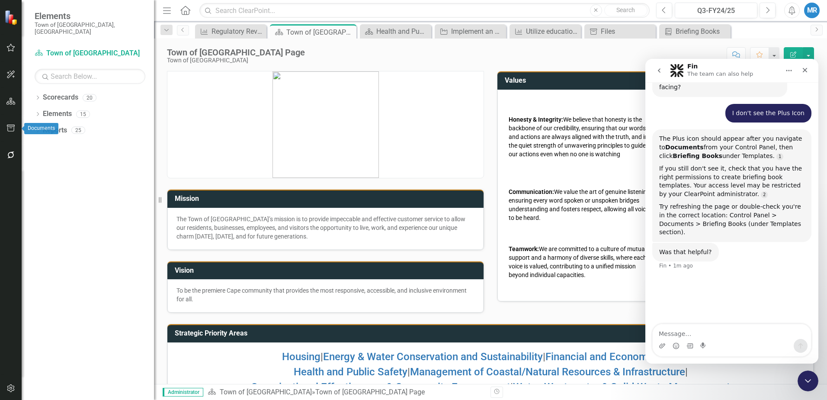
click at [13, 130] on icon "button" at bounding box center [10, 128] width 9 height 7
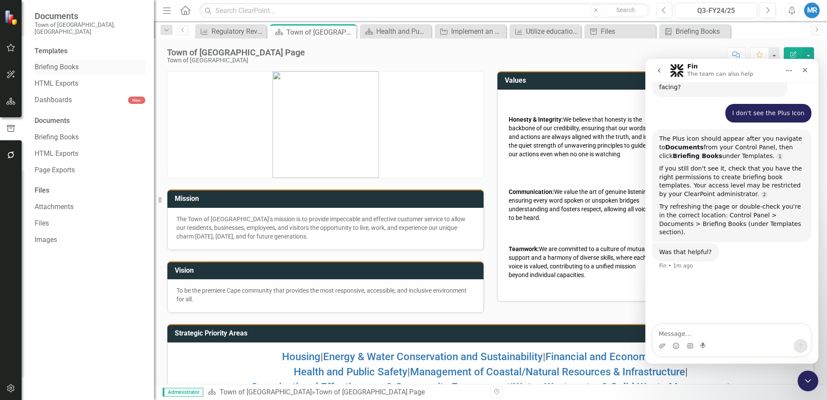
click at [53, 62] on link "Briefing Books" at bounding box center [90, 67] width 111 height 10
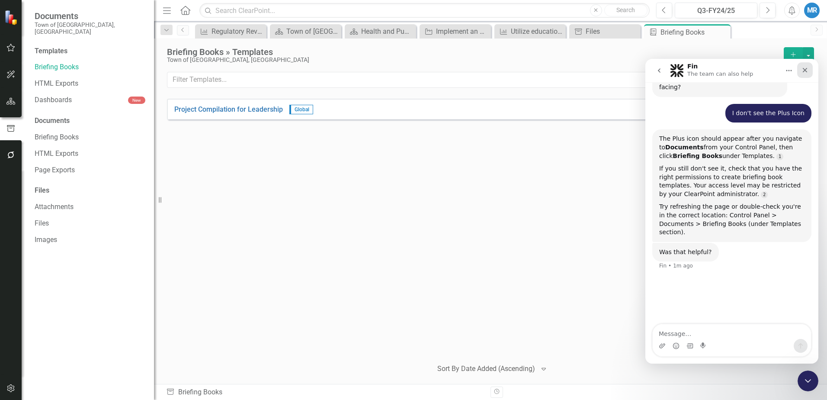
click at [805, 66] on div "Close" at bounding box center [805, 70] width 16 height 16
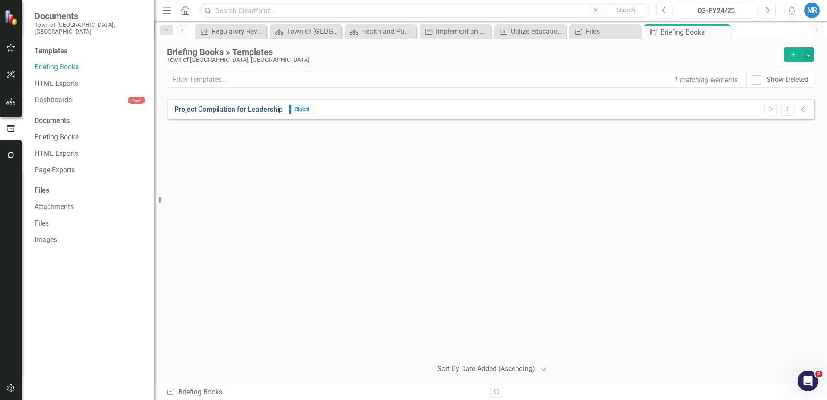
click at [228, 109] on link "Project Compilation for Leadership" at bounding box center [228, 110] width 109 height 10
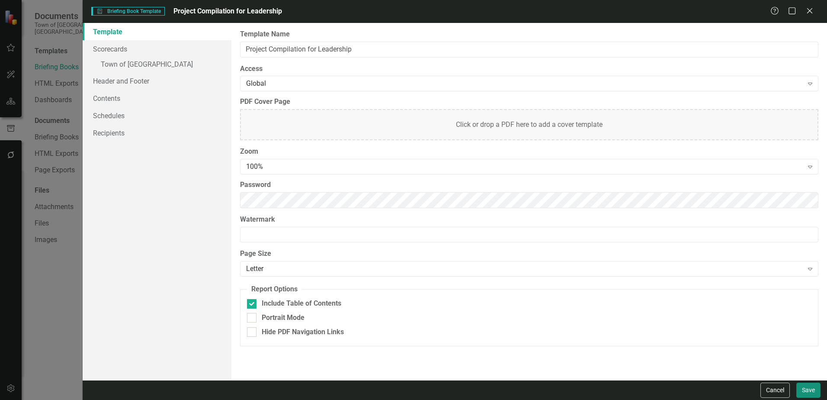
click at [812, 389] on button "Save" at bounding box center [808, 389] width 24 height 15
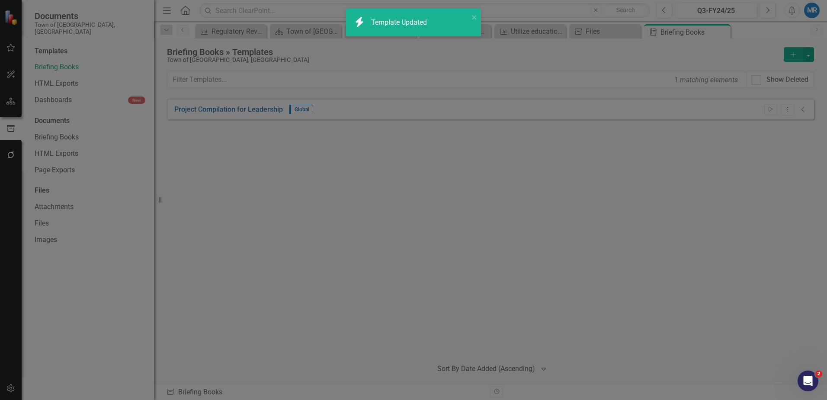
scroll to position [406, 0]
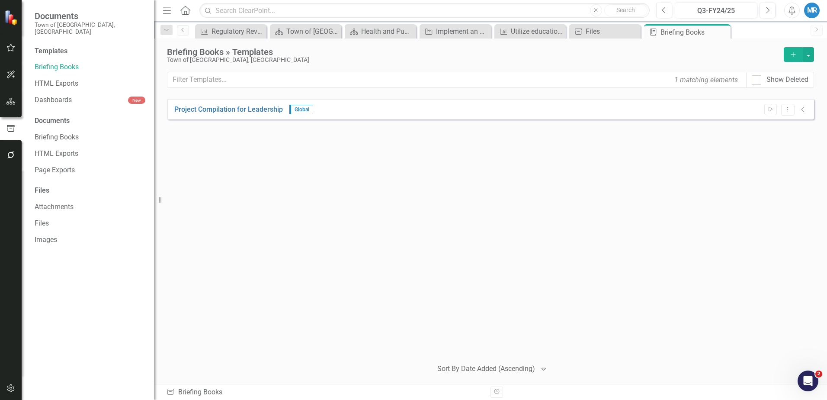
click at [792, 52] on icon "Add" at bounding box center [793, 54] width 8 height 6
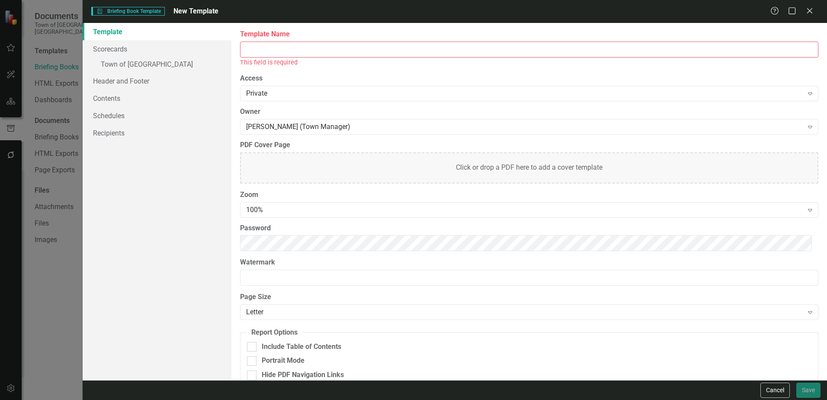
click at [256, 49] on input "Template Name" at bounding box center [529, 50] width 578 height 16
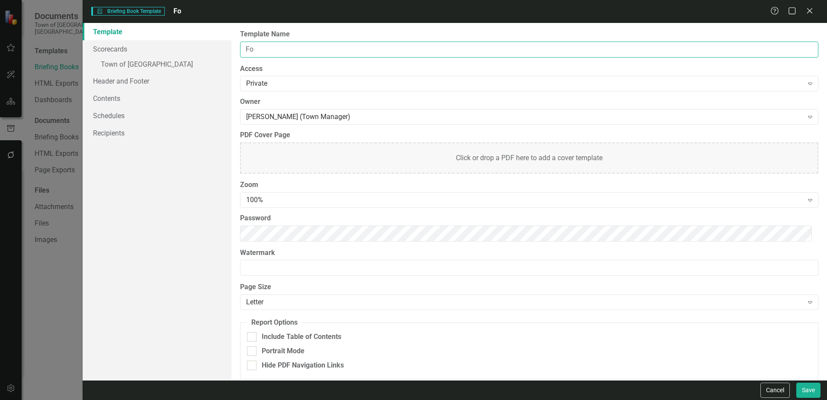
type input "F"
click at [257, 50] on input "Q4 Report" at bounding box center [529, 50] width 578 height 16
type input "Q4 Management Report"
click at [806, 84] on icon "Expand" at bounding box center [810, 83] width 9 height 7
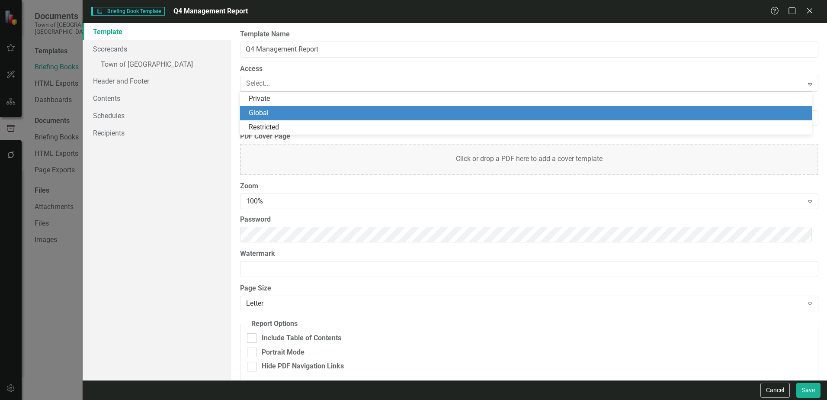
click at [265, 111] on div "Global" at bounding box center [528, 113] width 558 height 10
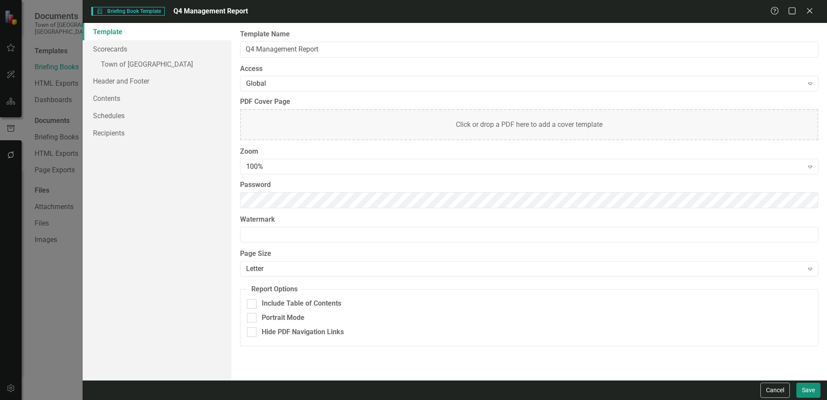
click at [812, 388] on button "Save" at bounding box center [808, 389] width 24 height 15
click at [118, 64] on link "» Town of [GEOGRAPHIC_DATA]" at bounding box center [157, 65] width 149 height 15
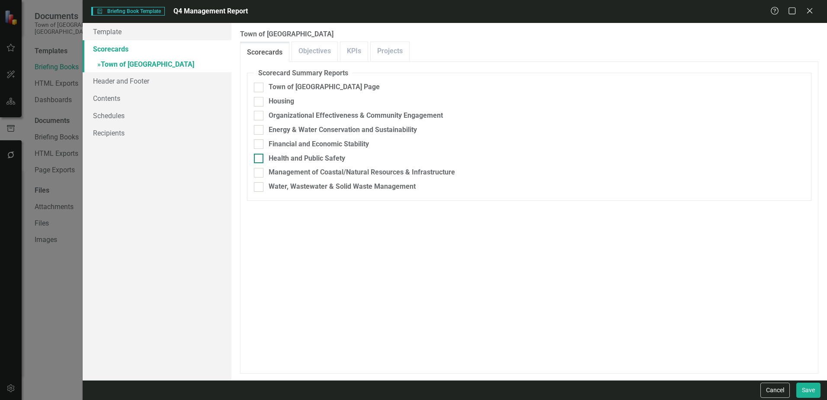
click at [260, 157] on input "Health and Public Safety" at bounding box center [257, 157] width 6 height 6
checkbox input "true"
click at [260, 118] on div at bounding box center [259, 116] width 10 height 10
click at [260, 116] on input "Organizational Effectiveness & Community Engagement" at bounding box center [257, 114] width 6 height 6
checkbox input "true"
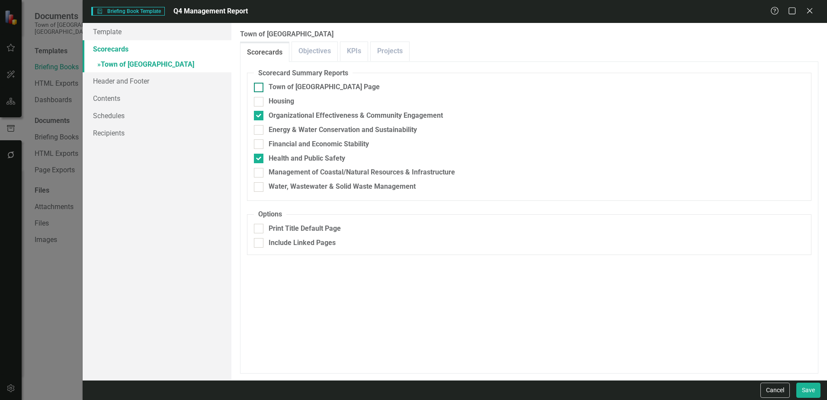
click at [258, 88] on div at bounding box center [259, 88] width 10 height 10
click at [258, 88] on input "Town of [GEOGRAPHIC_DATA] Page" at bounding box center [257, 86] width 6 height 6
checkbox input "true"
click at [260, 172] on input "Management of Coastal/Natural Resources & Infrastructure" at bounding box center [257, 171] width 6 height 6
checkbox input "true"
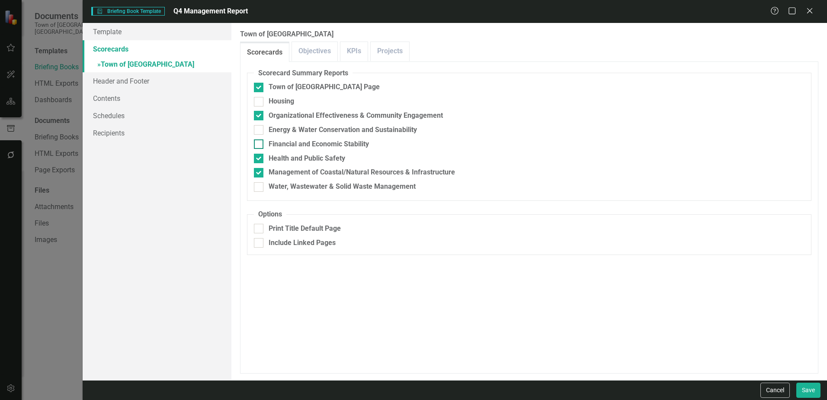
scroll to position [0, 0]
click at [259, 129] on input "Energy & Water Conservation and Sustainability" at bounding box center [257, 128] width 6 height 6
checkbox input "true"
click at [259, 99] on input "Housing" at bounding box center [257, 100] width 6 height 6
checkbox input "true"
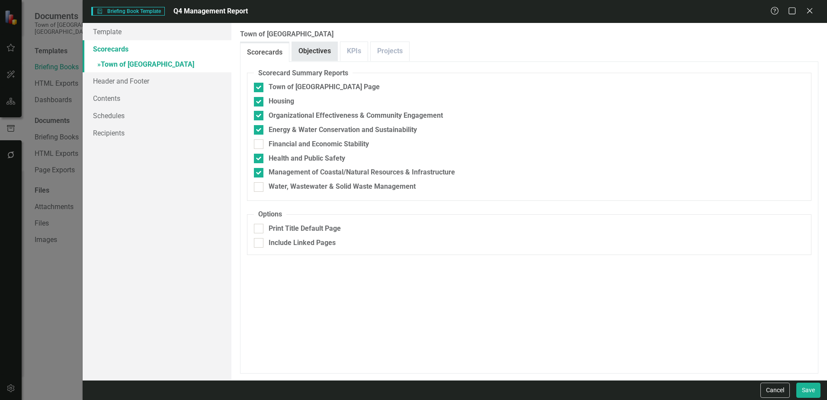
click at [321, 54] on link "Objectives" at bounding box center [314, 51] width 45 height 19
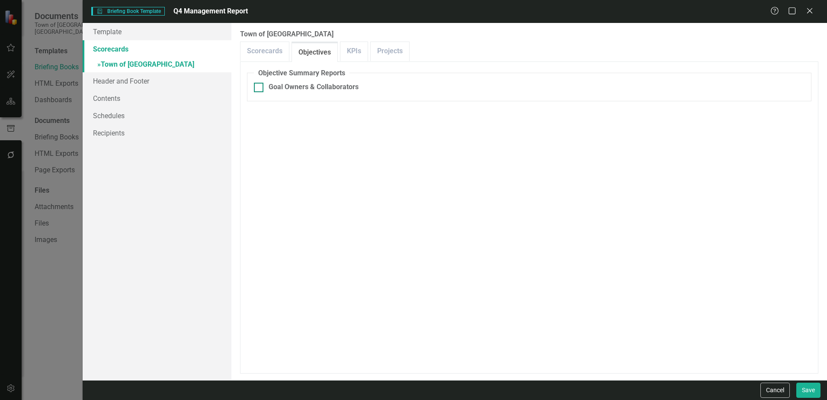
click at [257, 87] on input "Goal Owners & Collaborators" at bounding box center [257, 86] width 6 height 6
checkbox input "true"
click at [355, 54] on link "KPIs" at bounding box center [353, 51] width 27 height 19
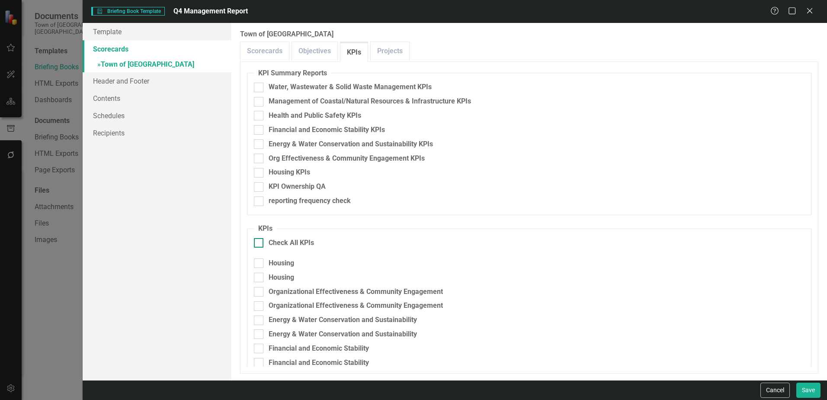
click at [261, 245] on div at bounding box center [259, 243] width 10 height 10
click at [260, 244] on input "Check All KPIs" at bounding box center [257, 241] width 6 height 6
checkbox input "true"
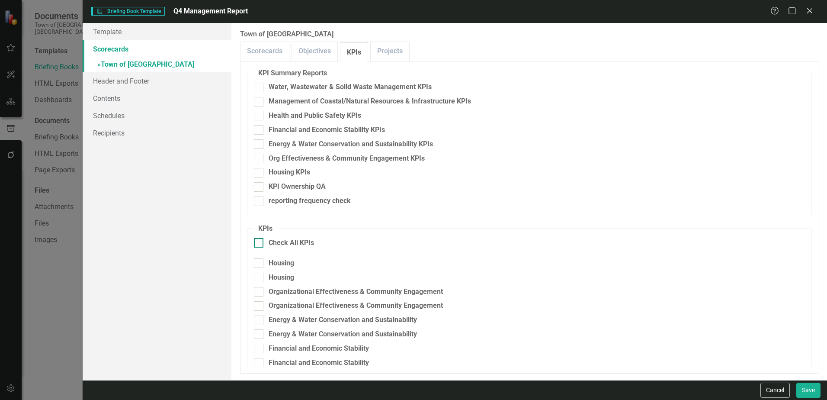
checkbox input "true"
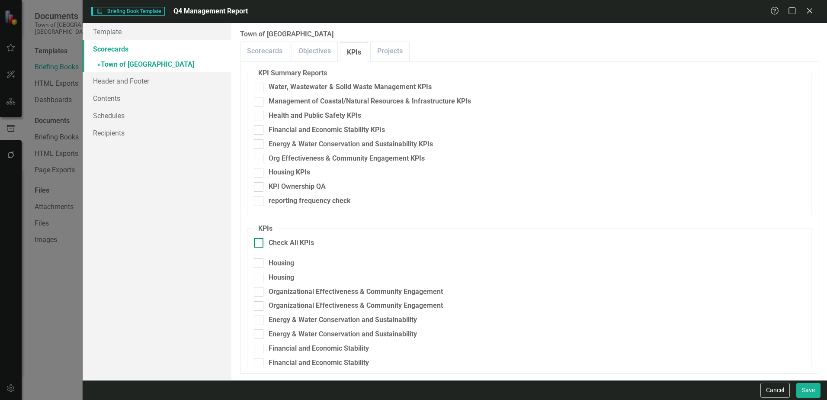
checkbox input "true"
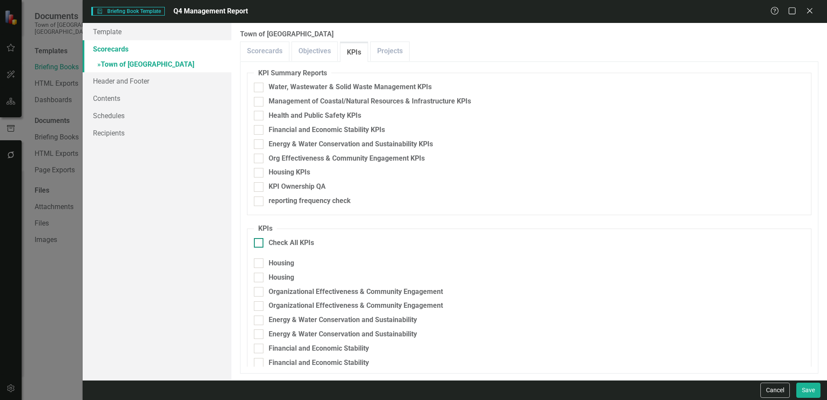
checkbox input "true"
click at [395, 51] on link "Projects" at bounding box center [390, 51] width 38 height 19
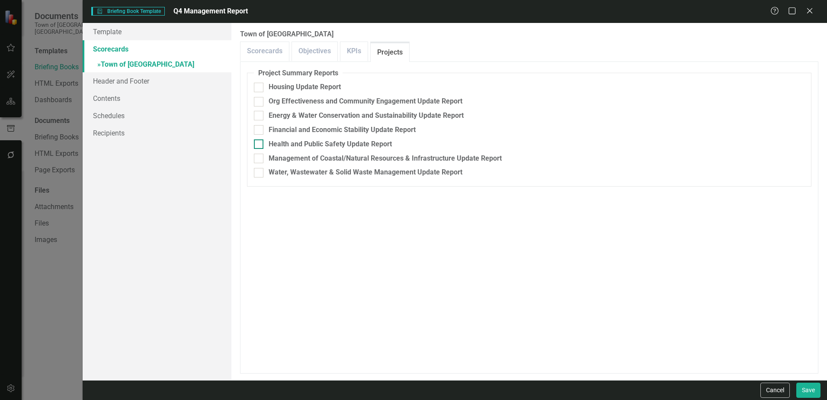
click at [259, 142] on input "Health and Public Safety Update Report" at bounding box center [257, 142] width 6 height 6
checkbox input "true"
click at [259, 158] on input "Management of Coastal/Natural Resources & Infrastructure Update Report" at bounding box center [257, 157] width 6 height 6
checkbox input "true"
click at [261, 100] on div at bounding box center [259, 102] width 10 height 10
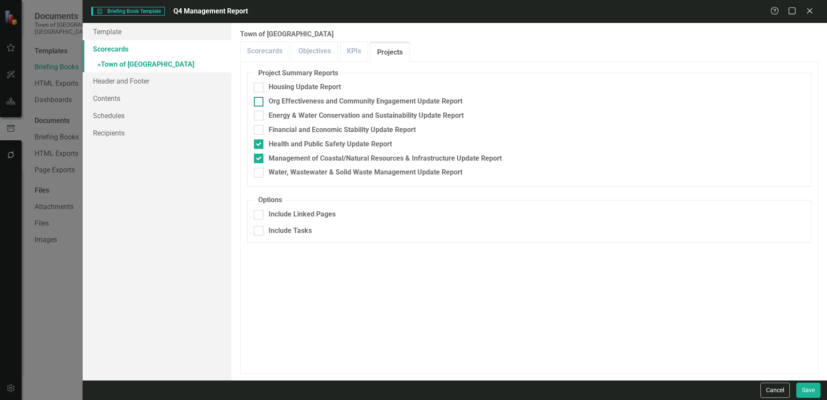
click at [260, 100] on input "Org Effectiveness and Community Engagement Update Report" at bounding box center [257, 100] width 6 height 6
checkbox input "true"
click at [805, 391] on button "Save" at bounding box center [808, 389] width 24 height 15
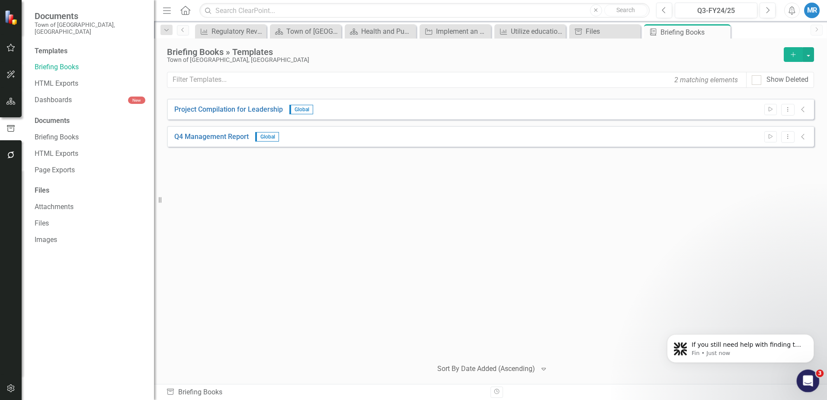
click at [807, 372] on div "Open Intercom Messenger" at bounding box center [806, 379] width 29 height 29
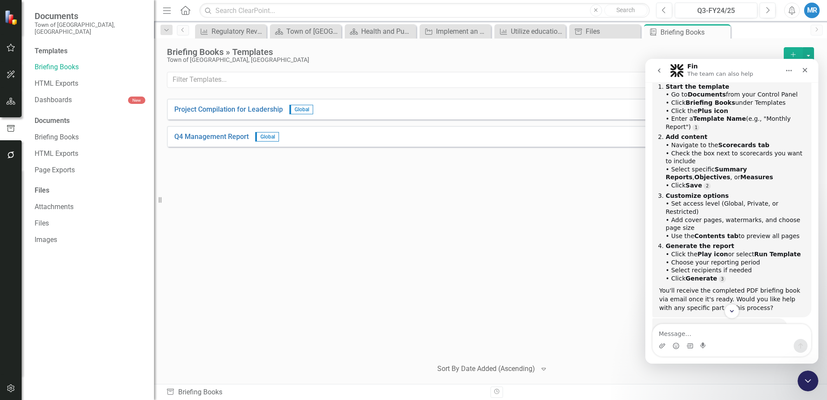
scroll to position [146, 0]
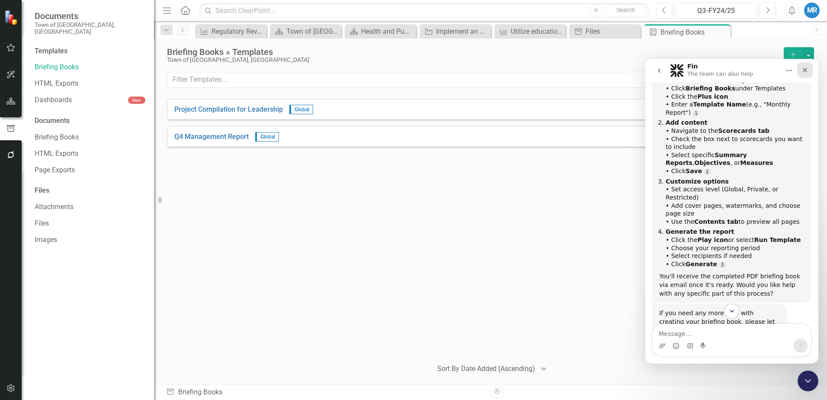
click at [805, 70] on icon "Close" at bounding box center [805, 70] width 5 height 5
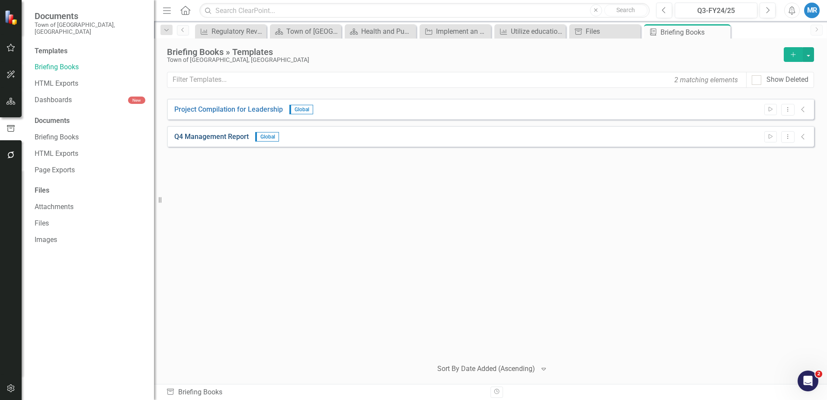
click at [208, 135] on link "Q4 Management Report" at bounding box center [211, 137] width 74 height 10
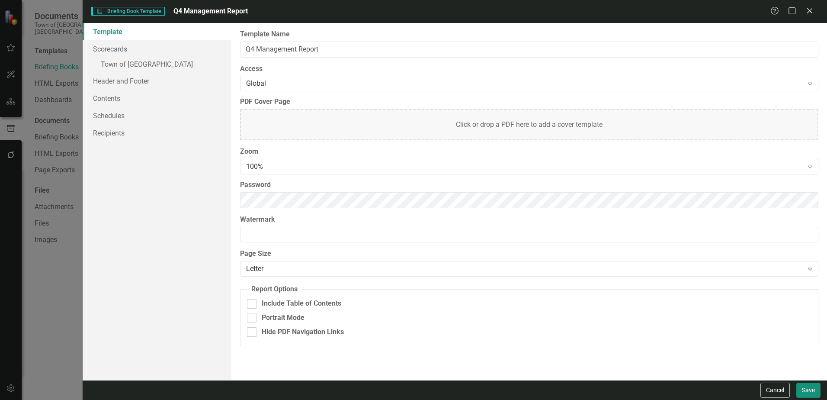
click at [810, 387] on button "Save" at bounding box center [808, 389] width 24 height 15
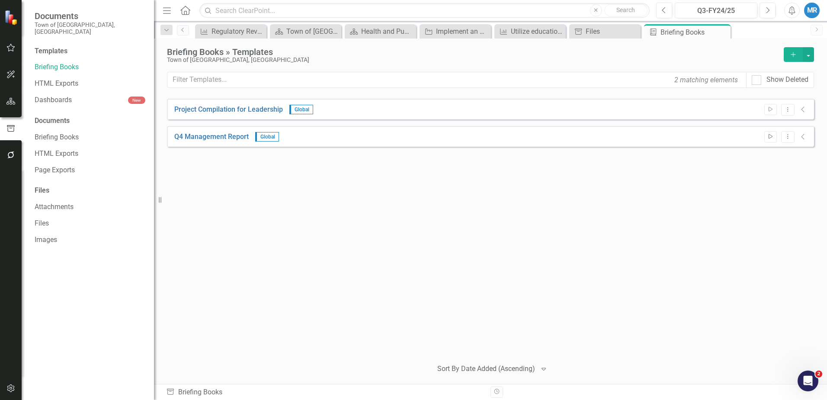
click at [770, 138] on icon "Start" at bounding box center [770, 136] width 6 height 5
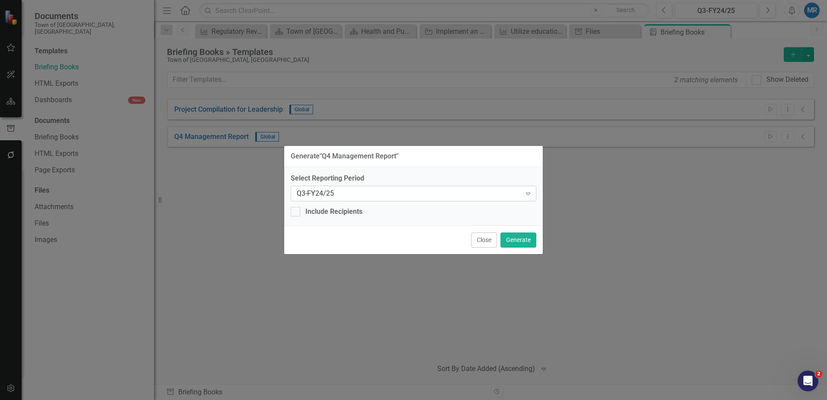
click at [526, 194] on icon "Expand" at bounding box center [528, 193] width 9 height 7
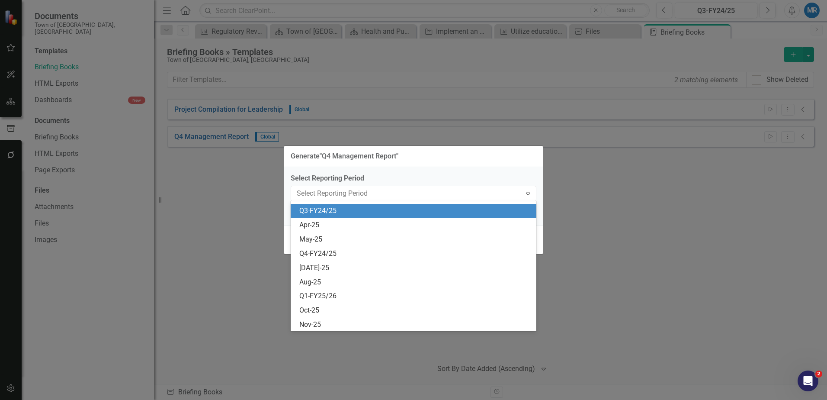
scroll to position [554, 0]
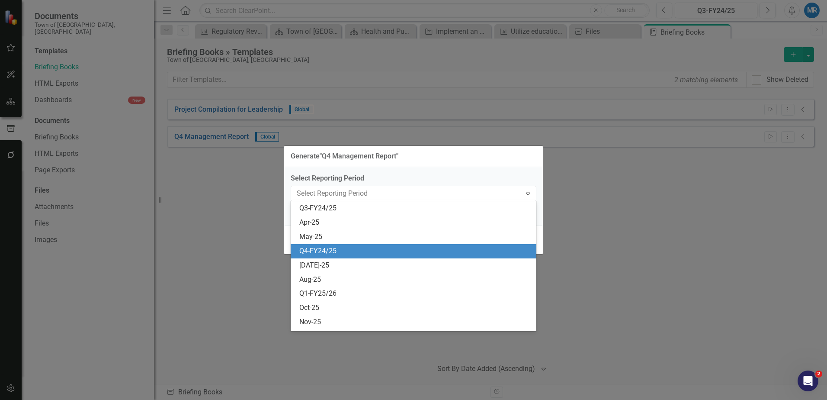
click at [320, 247] on div "Q4-FY24/25" at bounding box center [415, 251] width 232 height 10
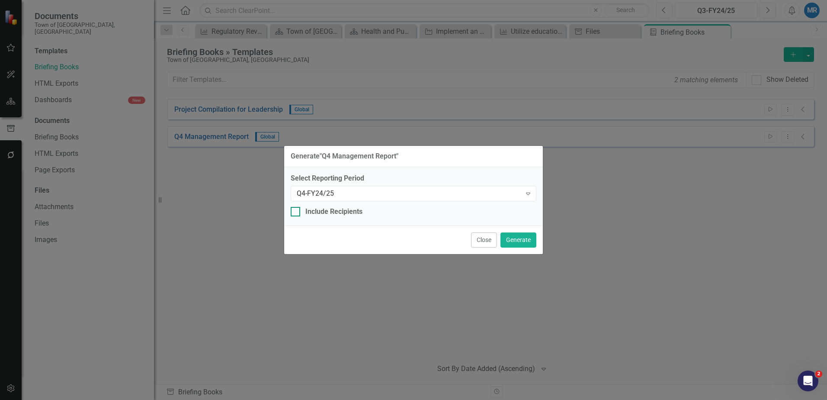
click at [296, 213] on div at bounding box center [296, 212] width 10 height 10
click at [296, 212] on input "Include Recipients" at bounding box center [294, 210] width 6 height 6
checkbox input "true"
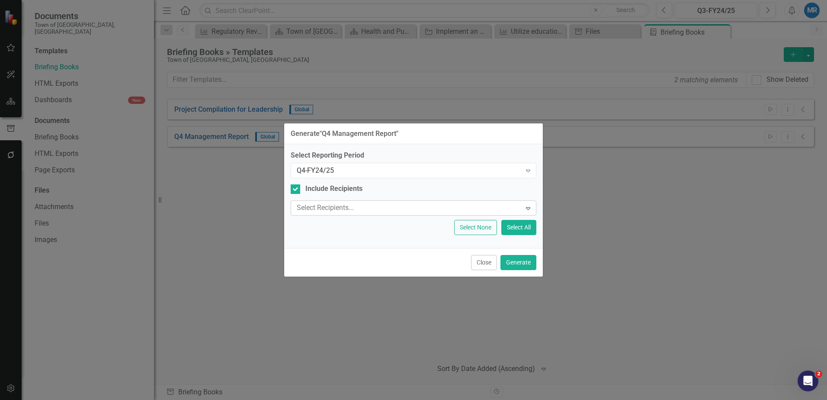
click at [326, 205] on div at bounding box center [407, 208] width 228 height 12
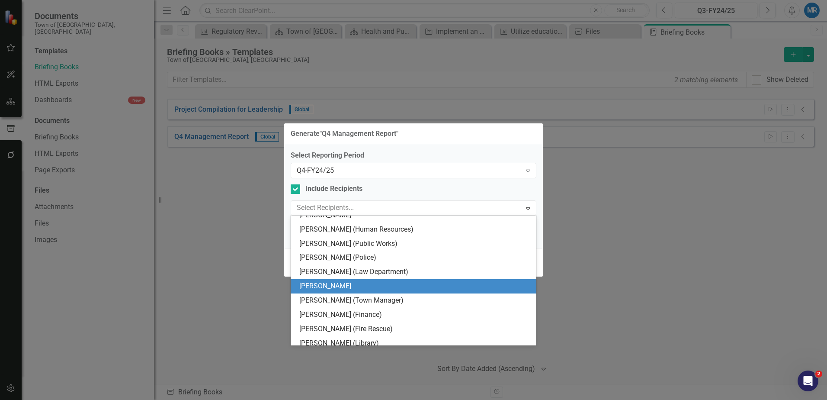
scroll to position [216, 0]
click at [358, 286] on div "[PERSON_NAME] (Town Manager)" at bounding box center [415, 286] width 232 height 10
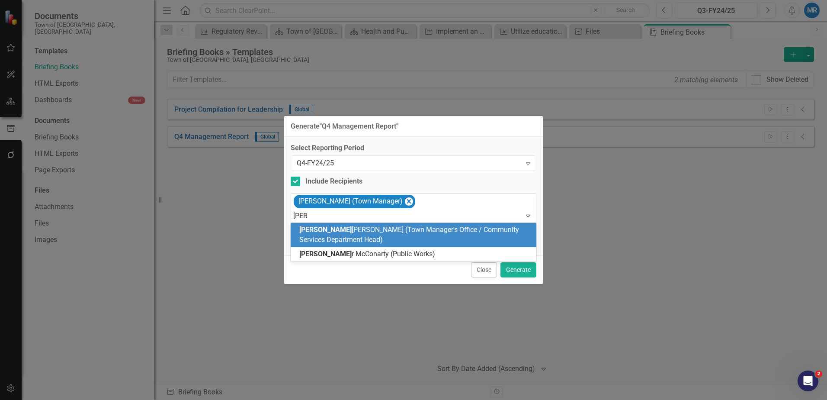
type input "[PERSON_NAME]"
click at [334, 232] on span "[PERSON_NAME] (Town Manager's Office / Community Services Department Head)" at bounding box center [409, 234] width 220 height 18
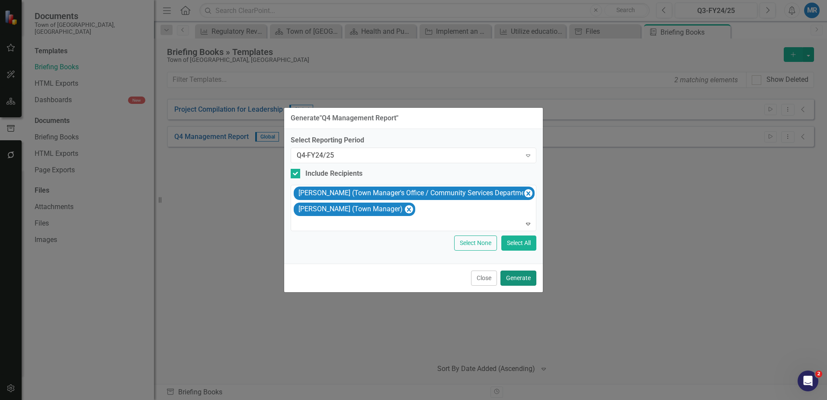
click at [525, 278] on button "Generate" at bounding box center [518, 277] width 36 height 15
